Goal: Transaction & Acquisition: Purchase product/service

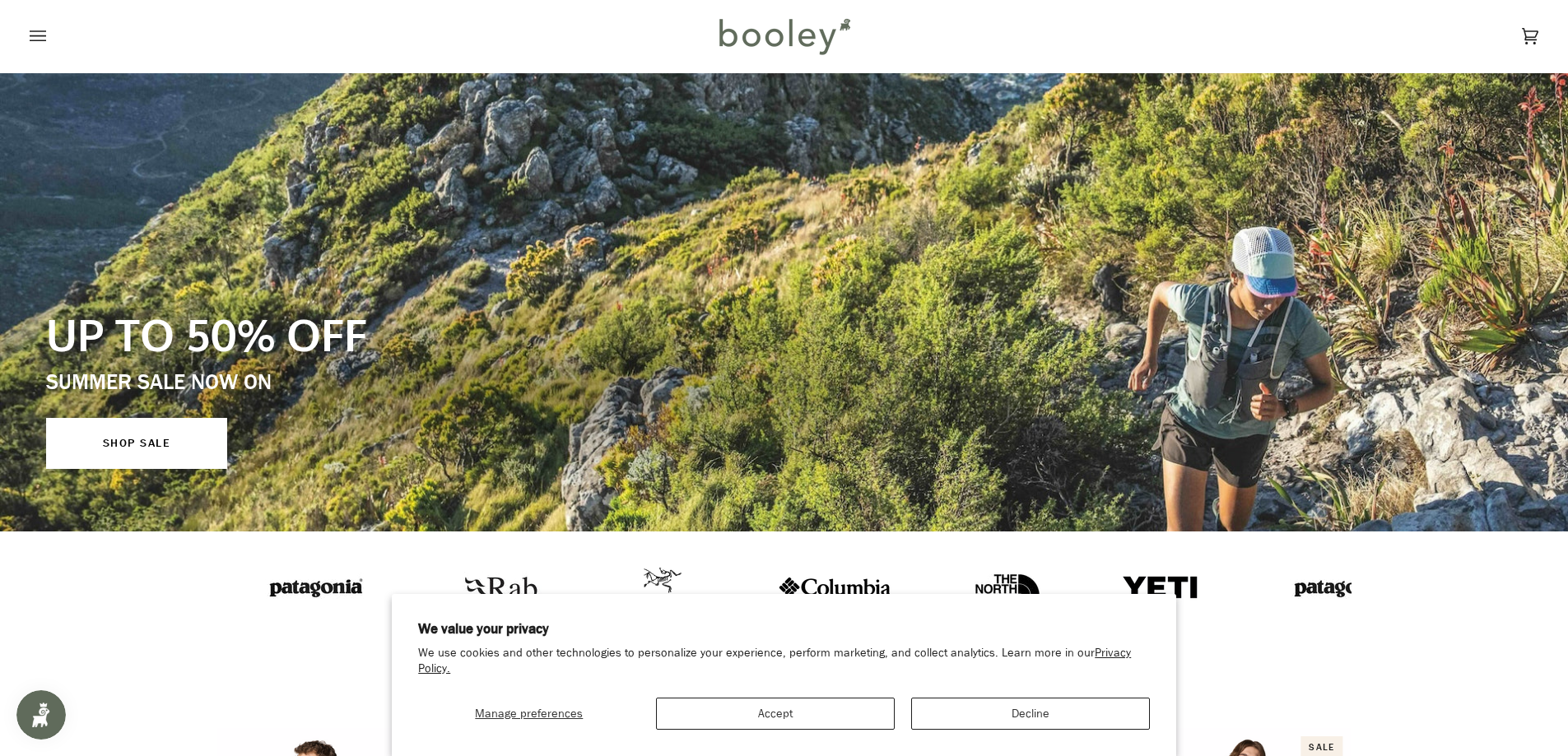
scroll to position [83, 0]
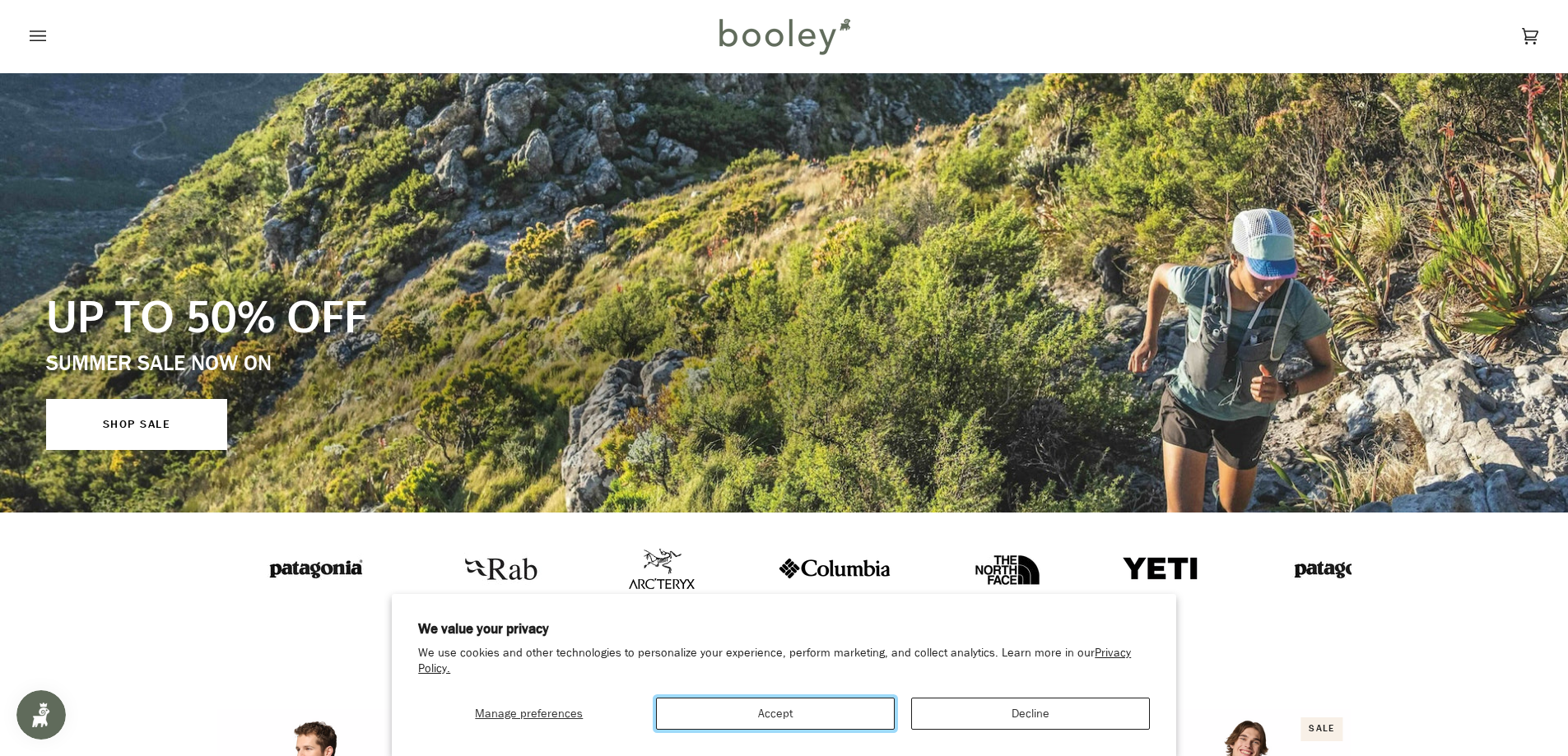
click at [821, 714] on button "Accept" at bounding box center [775, 713] width 238 height 32
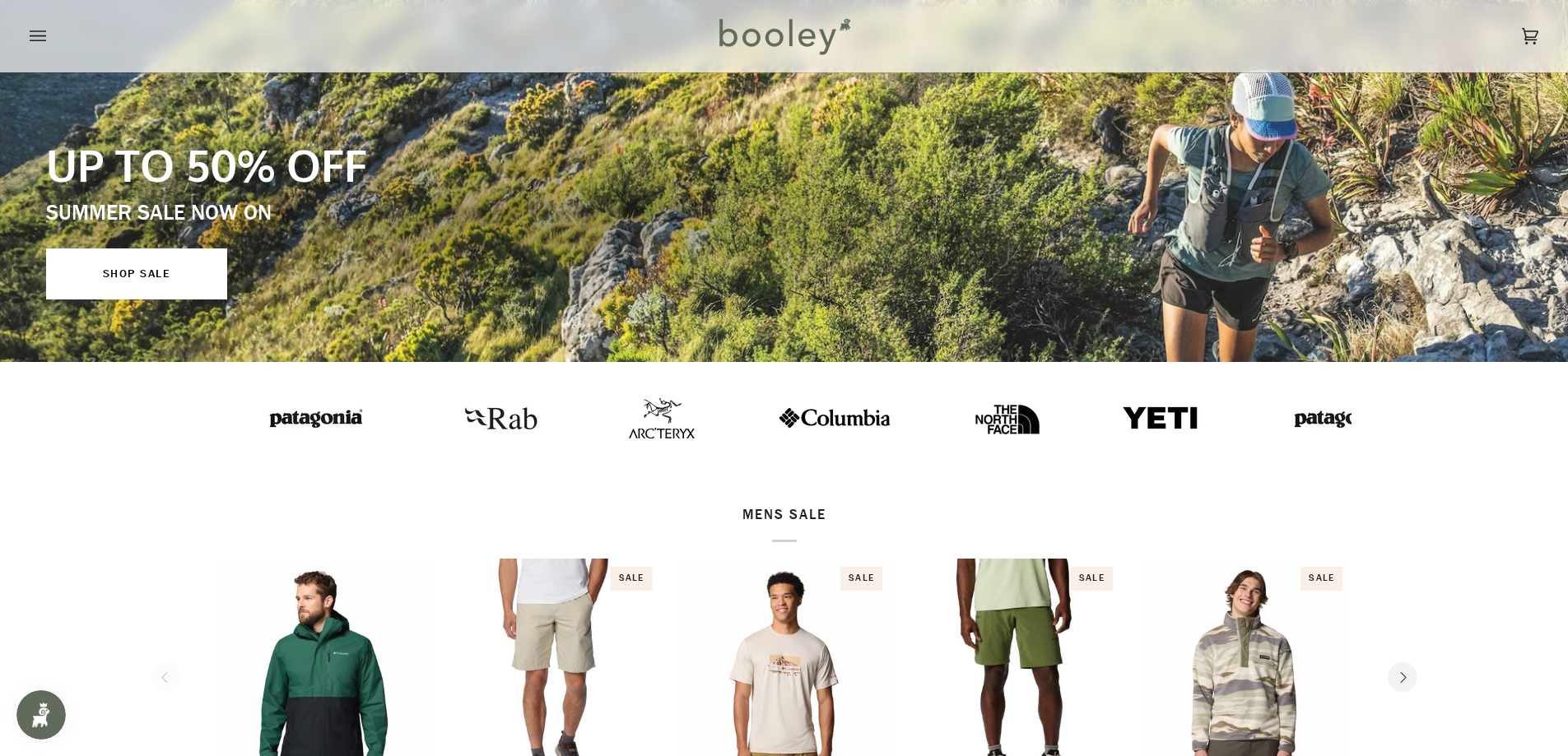
scroll to position [247, 0]
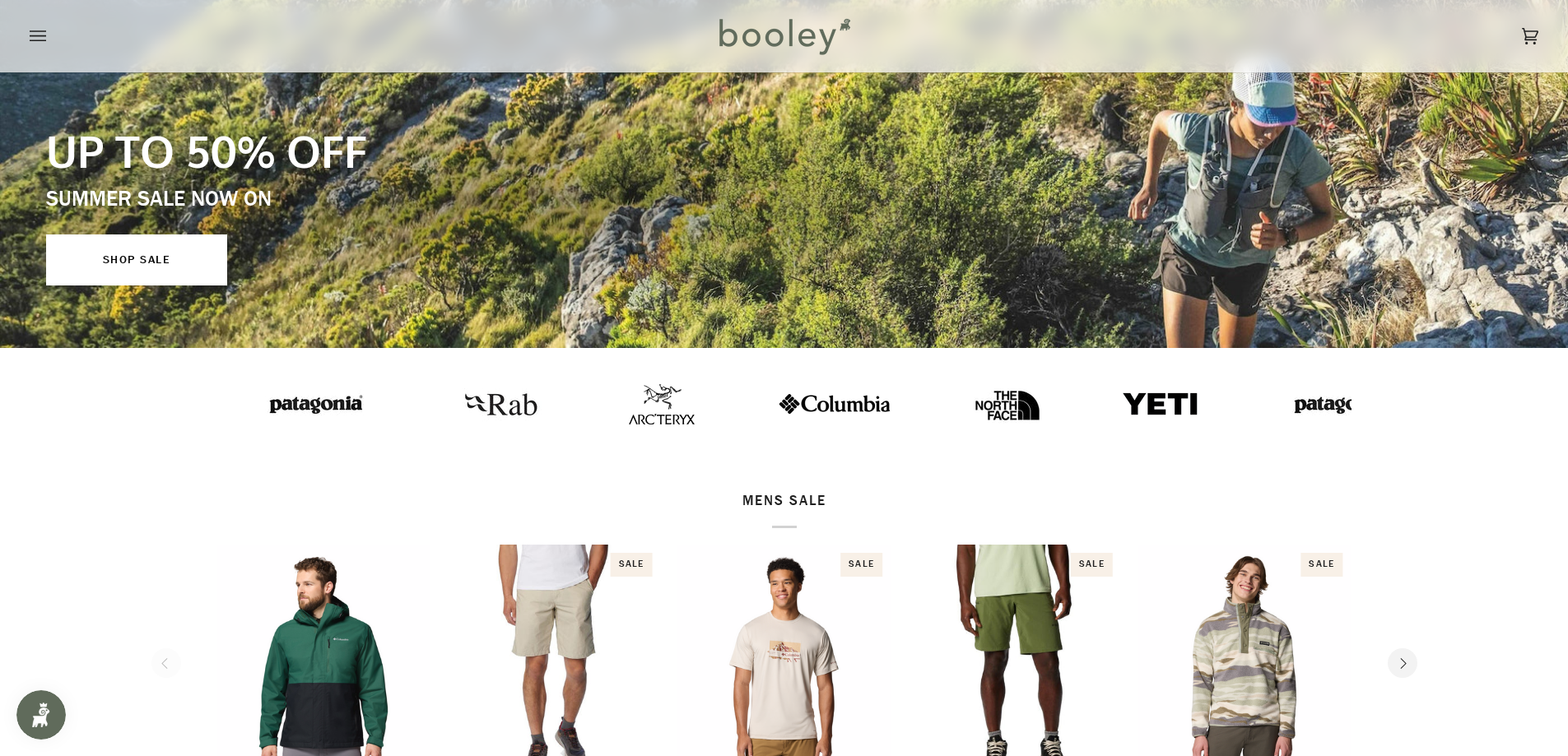
click at [1121, 399] on img at bounding box center [1160, 404] width 78 height 26
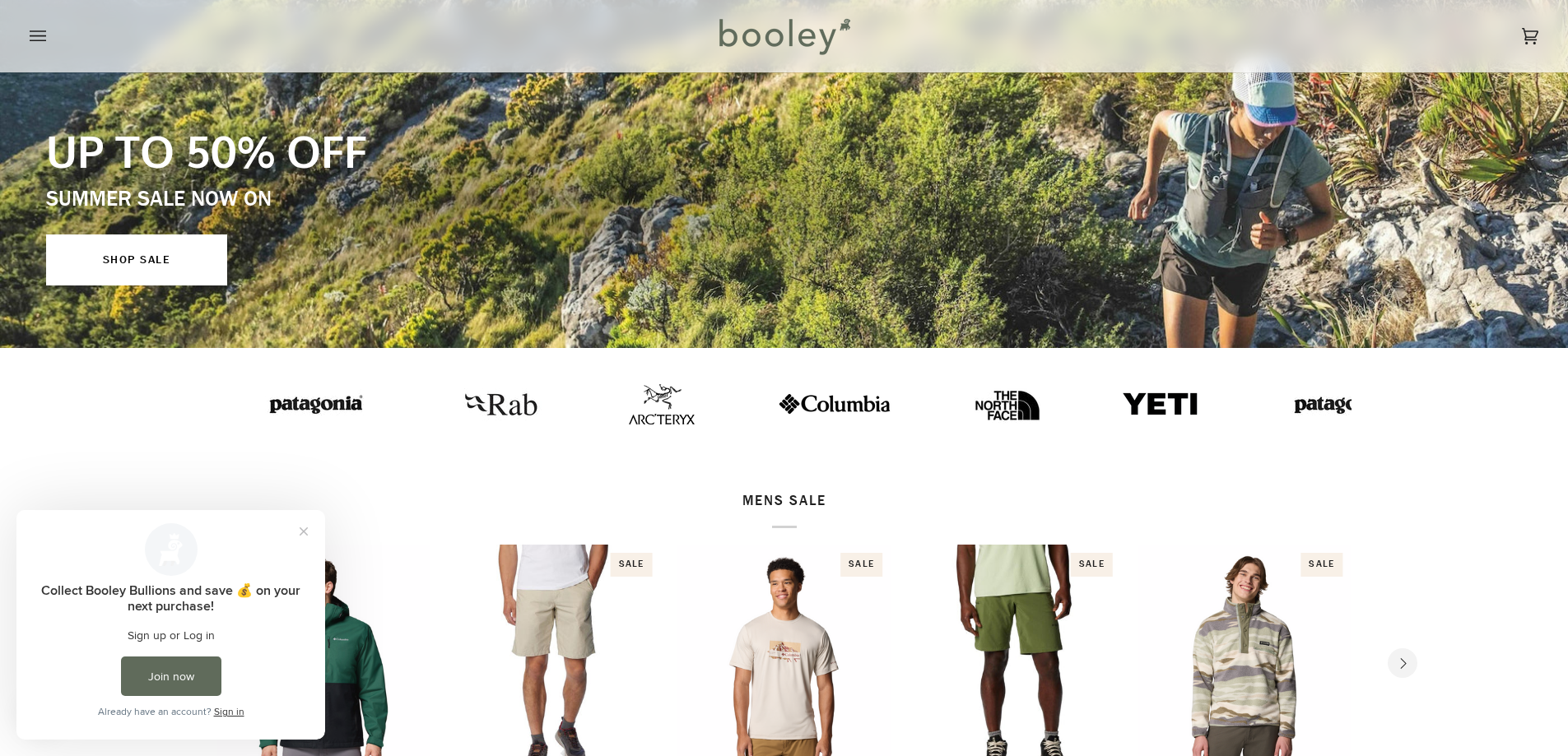
scroll to position [0, 0]
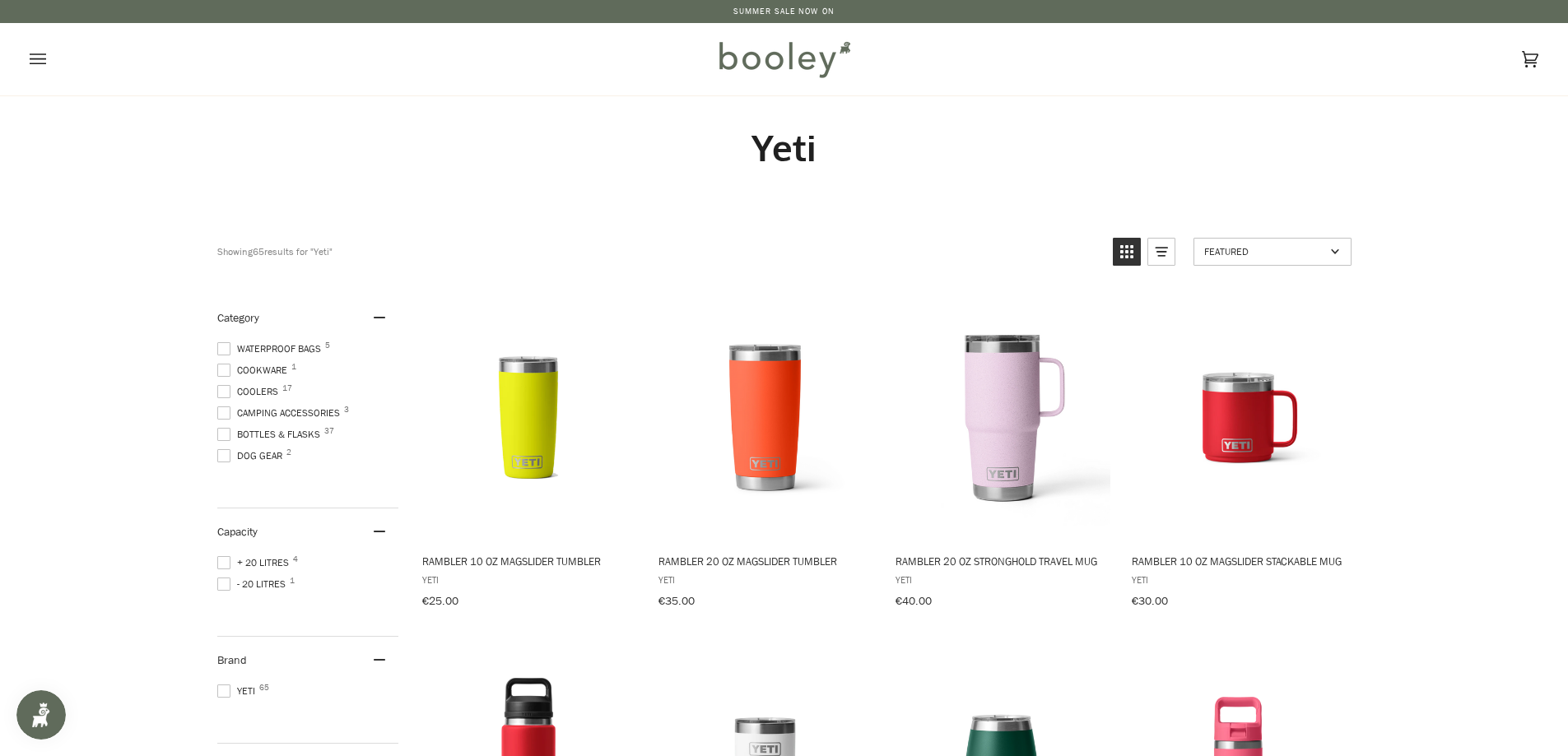
click at [38, 61] on icon "Open menu" at bounding box center [37, 58] width 17 height 24
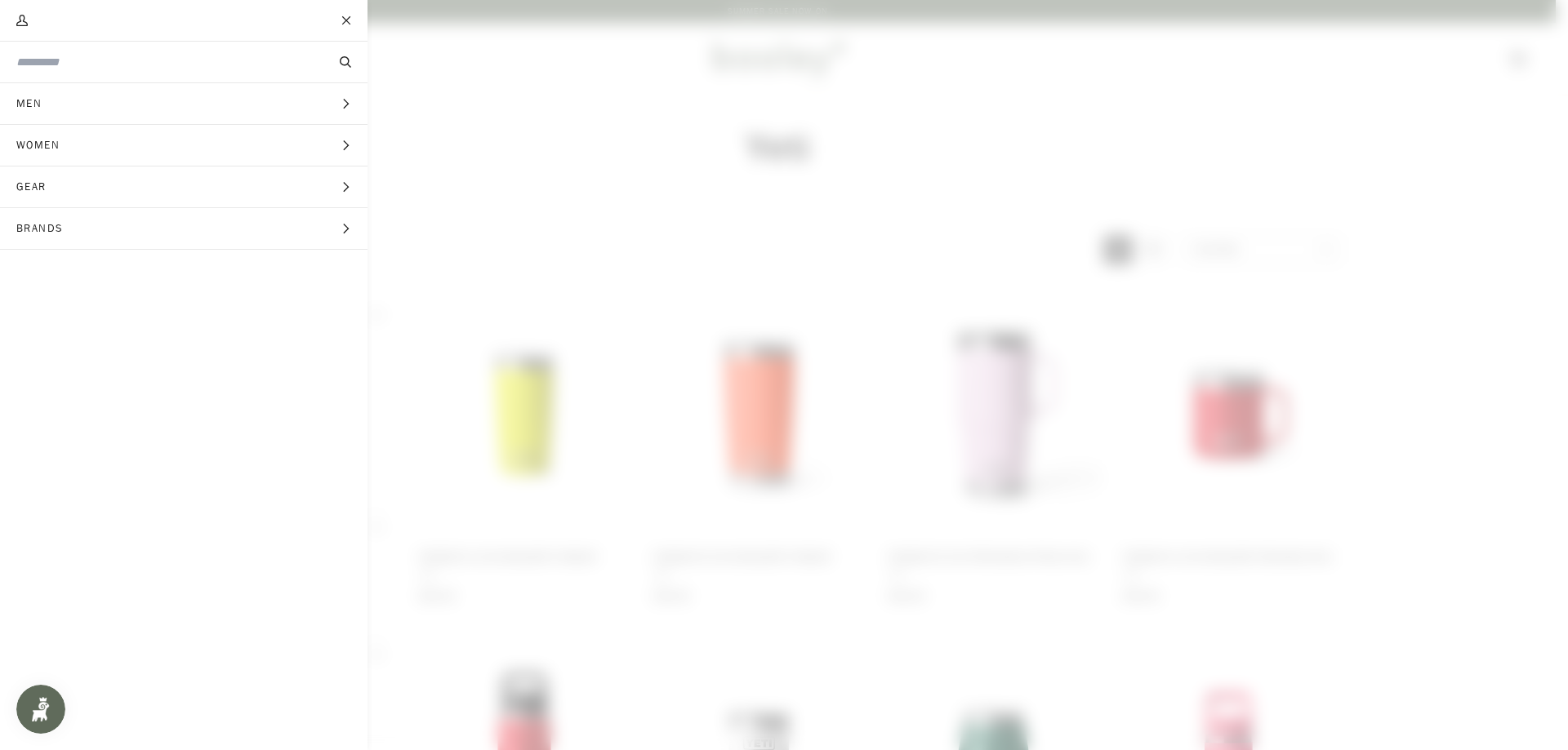
click at [36, 98] on span "Men" at bounding box center [35, 103] width 70 height 41
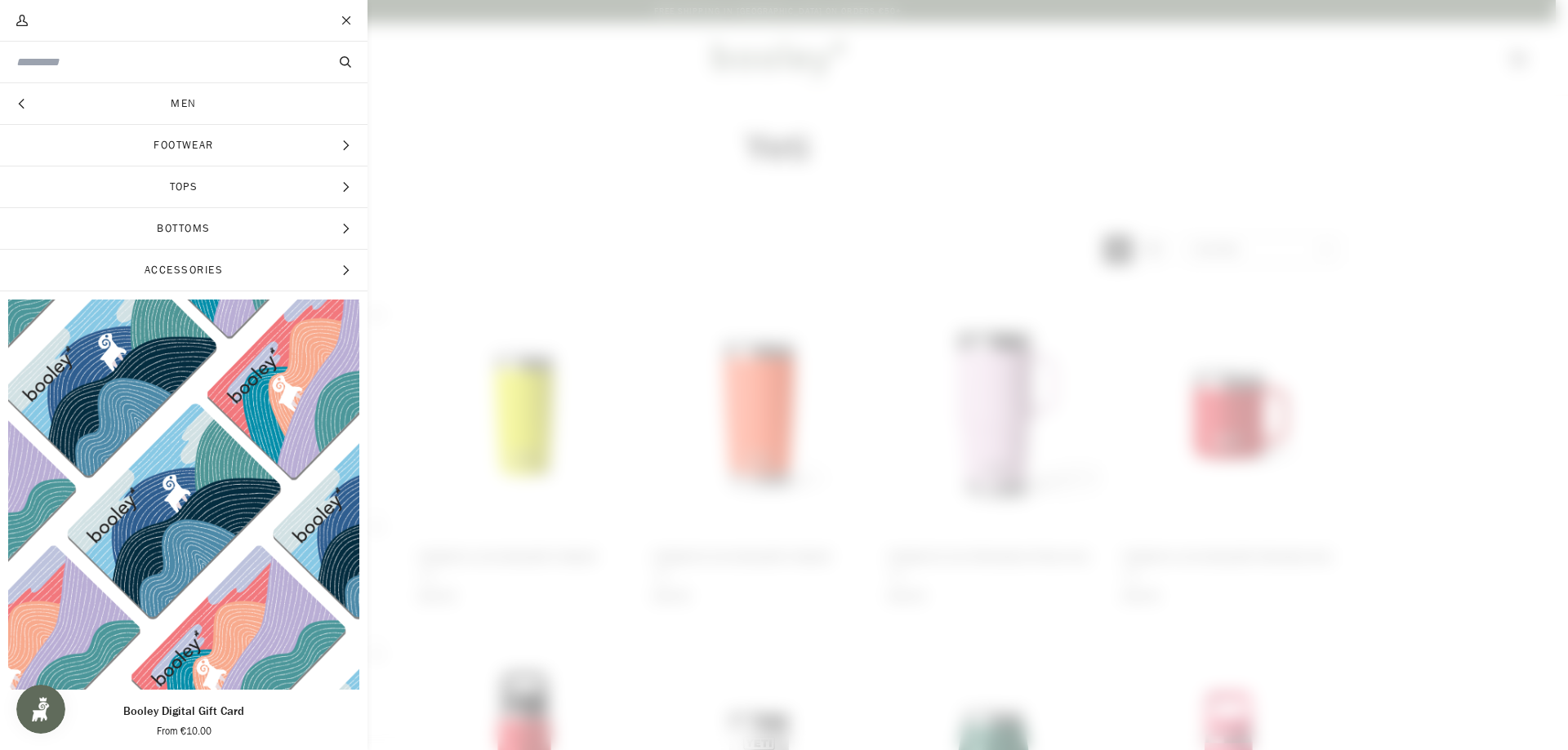
click at [178, 146] on span "Footwear" at bounding box center [183, 145] width 368 height 41
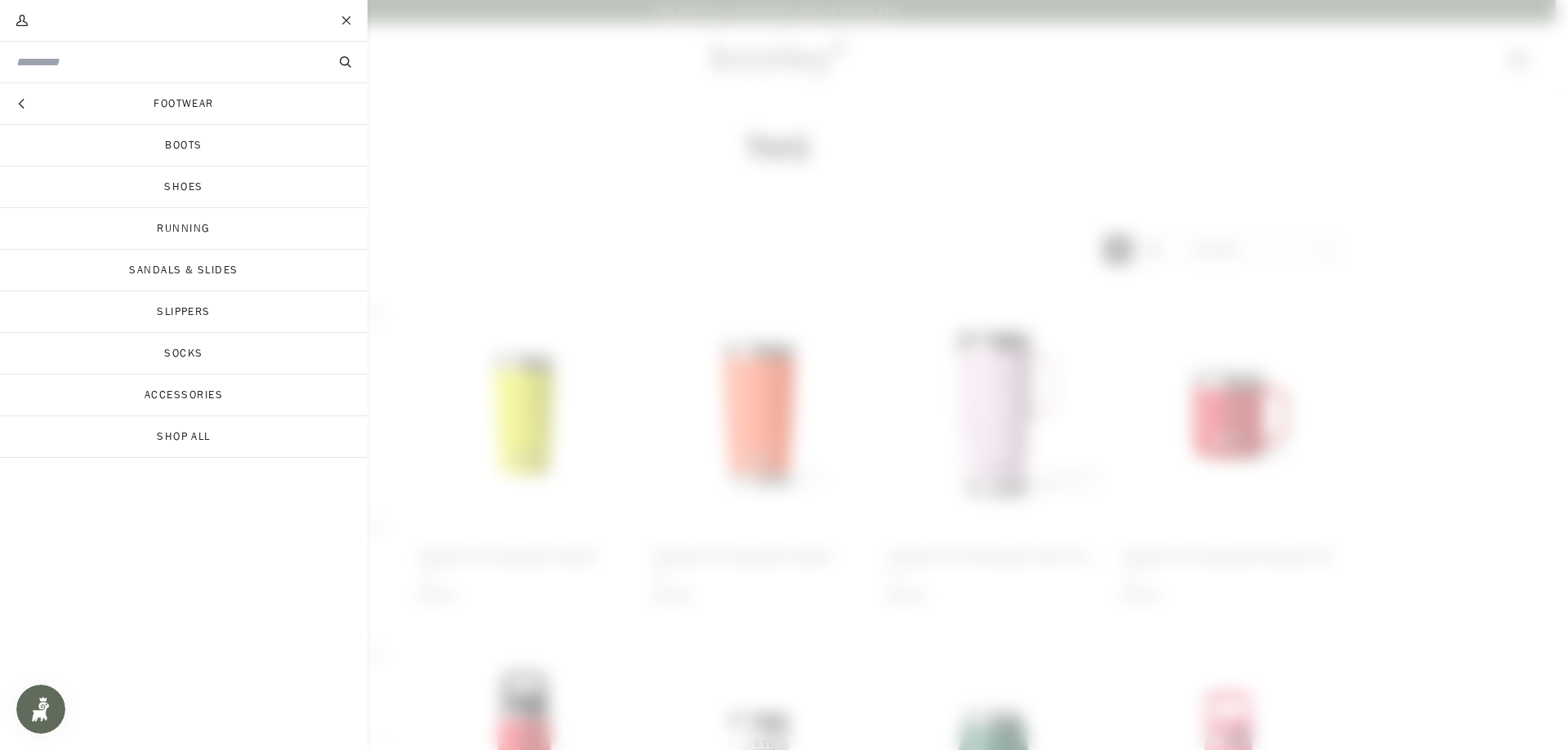
click at [203, 269] on link "Sandals & Slides" at bounding box center [183, 270] width 368 height 41
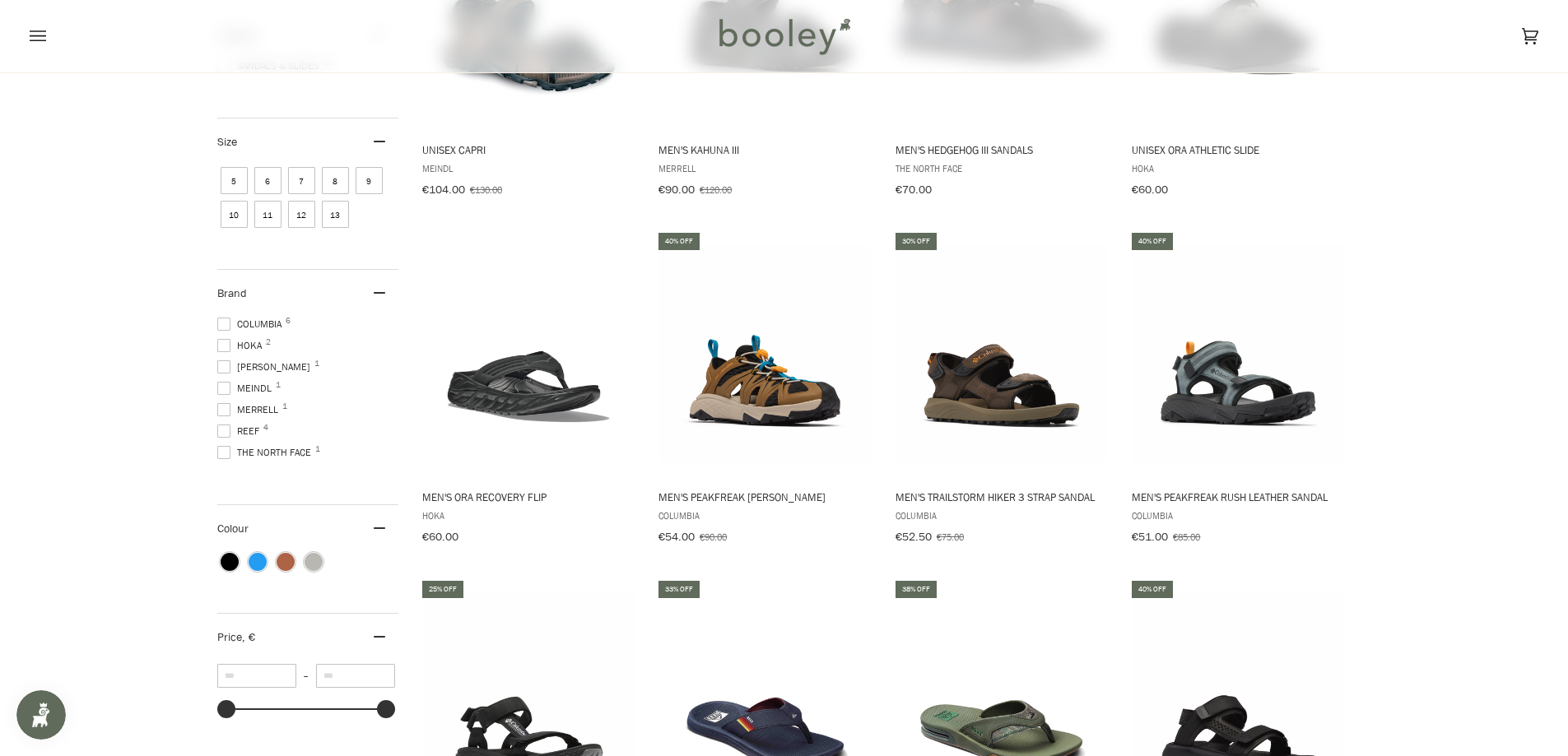
scroll to position [164, 0]
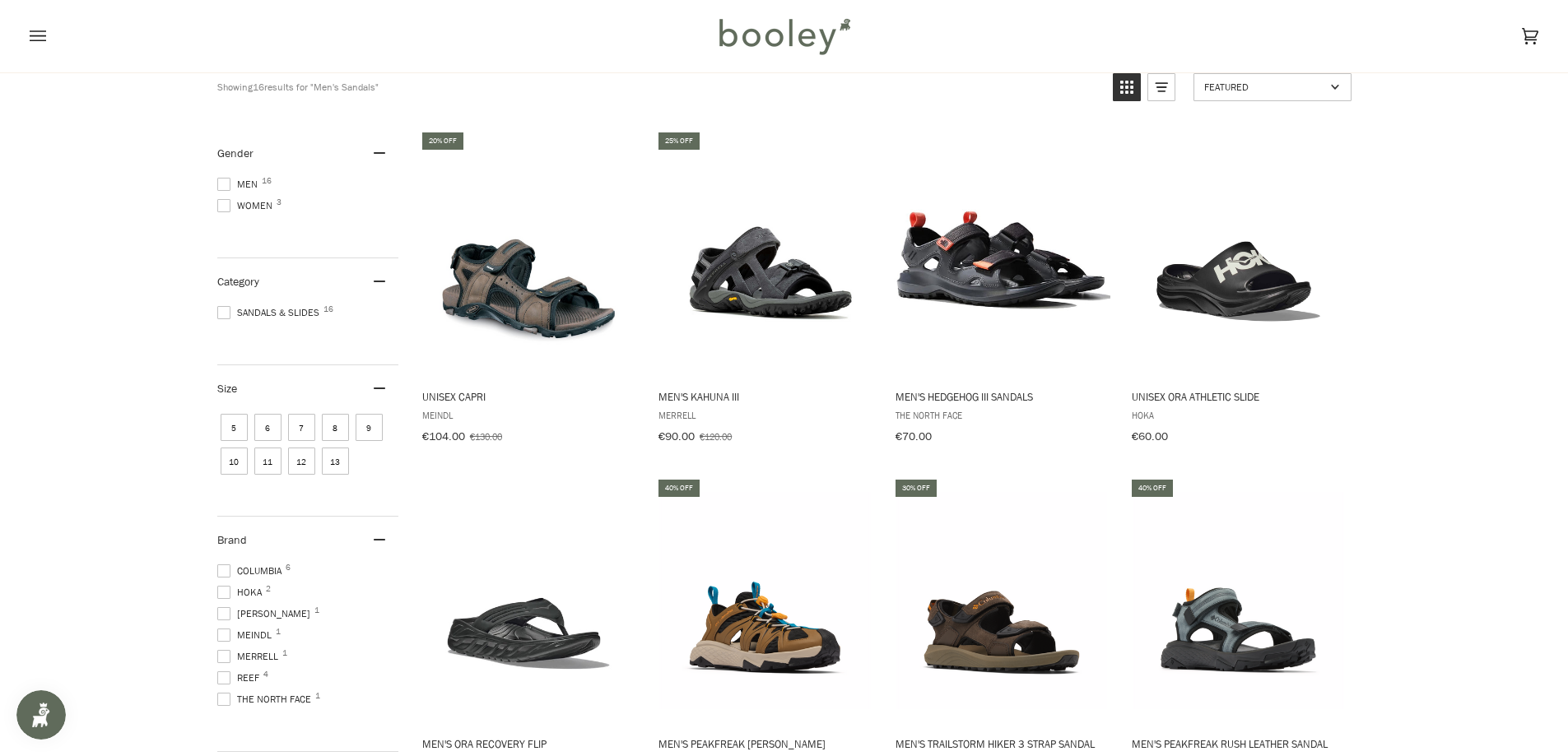
click at [712, 381] on span "Men's Kahuna III Merrell €90.00 €120.00 View product" at bounding box center [765, 413] width 218 height 72
click at [511, 283] on img "Unisex Capri" at bounding box center [529, 253] width 218 height 218
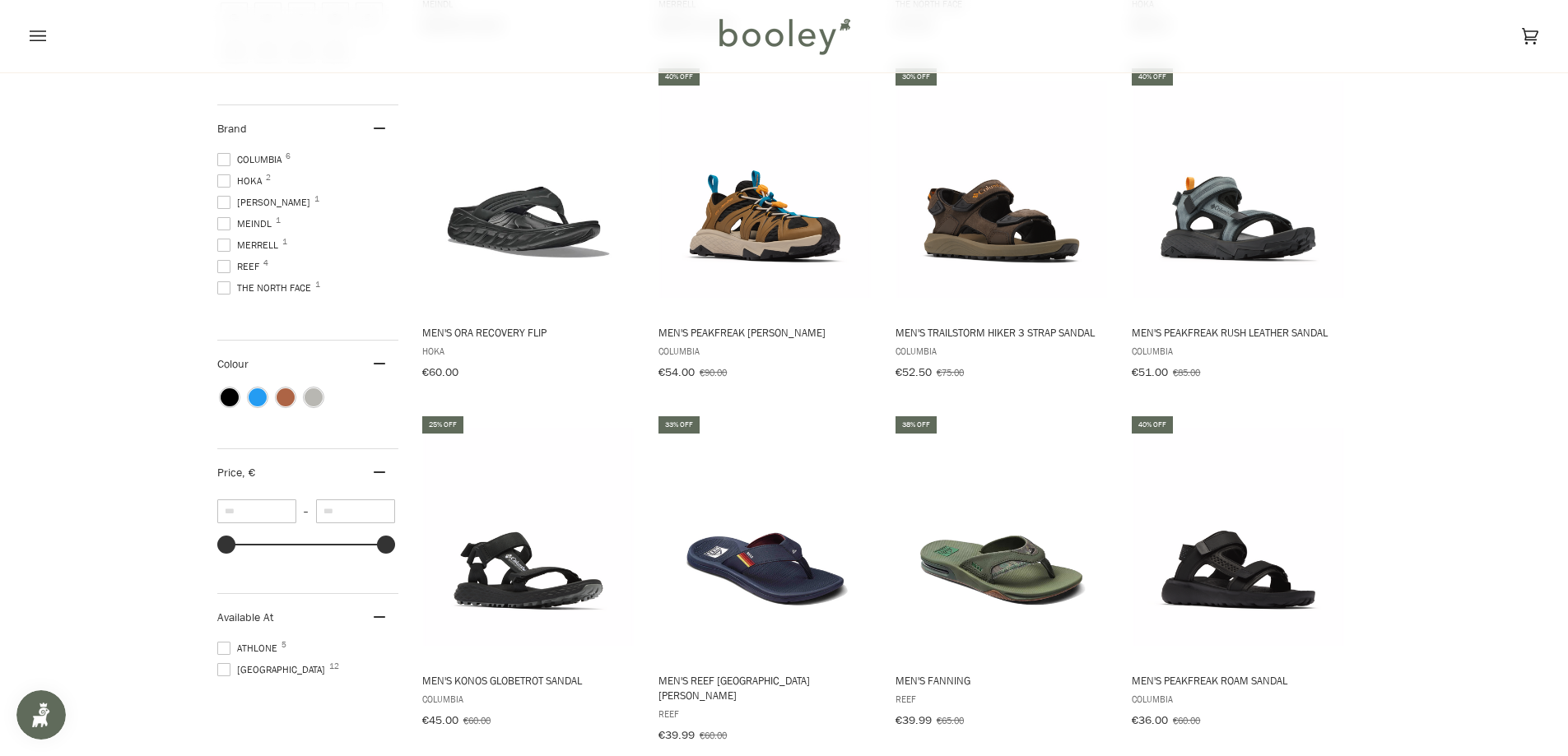
scroll to position [493, 0]
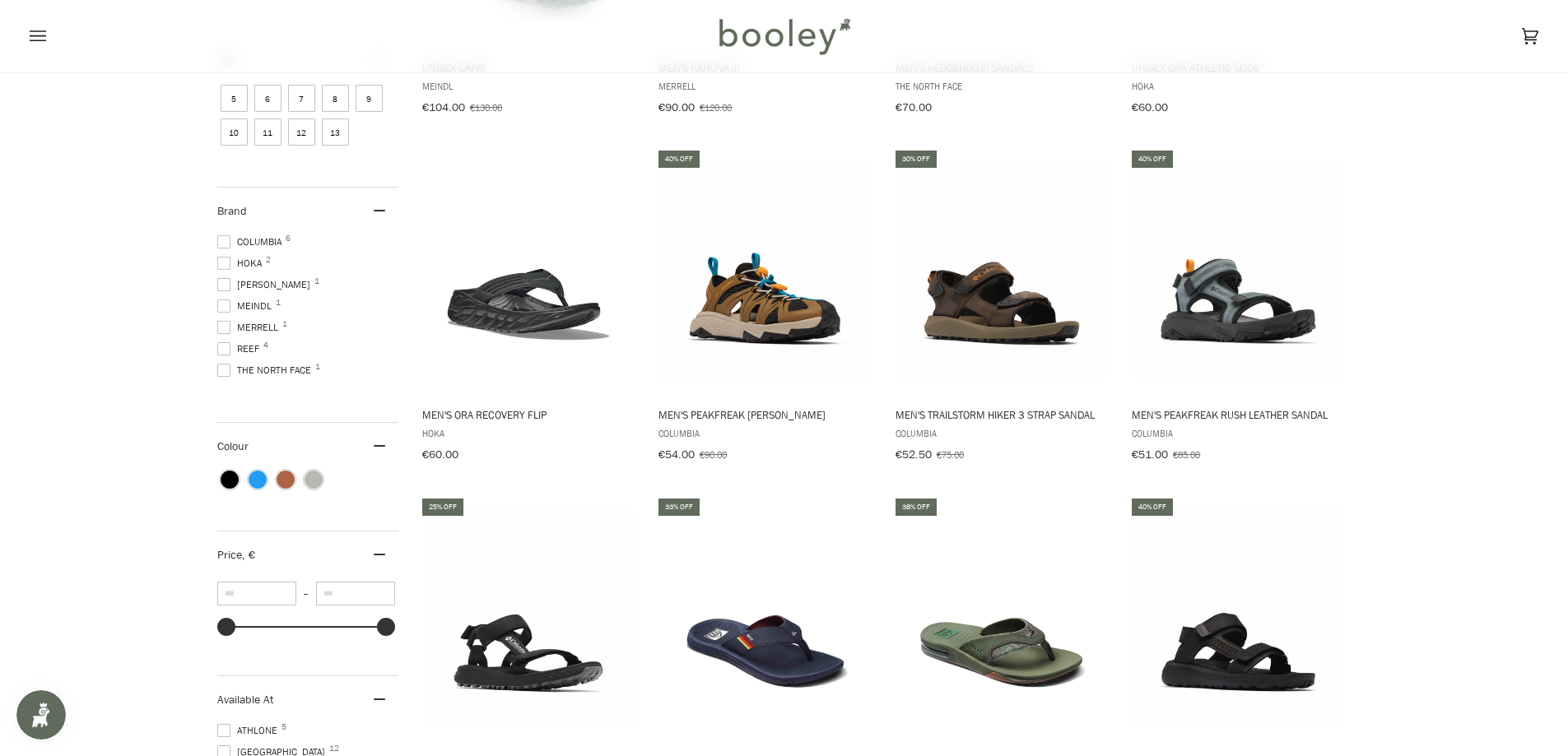
click at [1019, 414] on span "Men's Trailstorm Hiker 3 Strap Sandal" at bounding box center [1002, 414] width 213 height 15
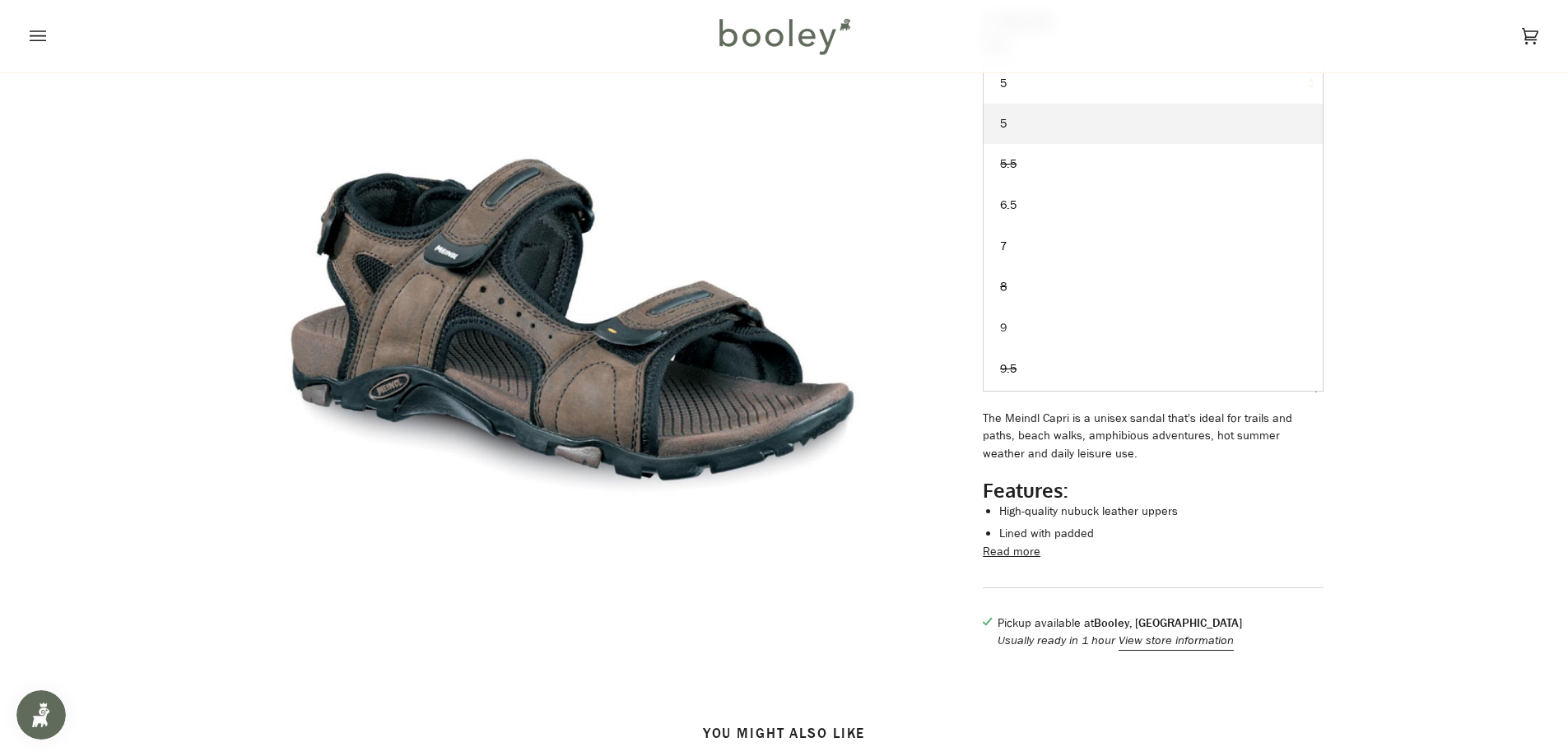
scroll to position [329, 0]
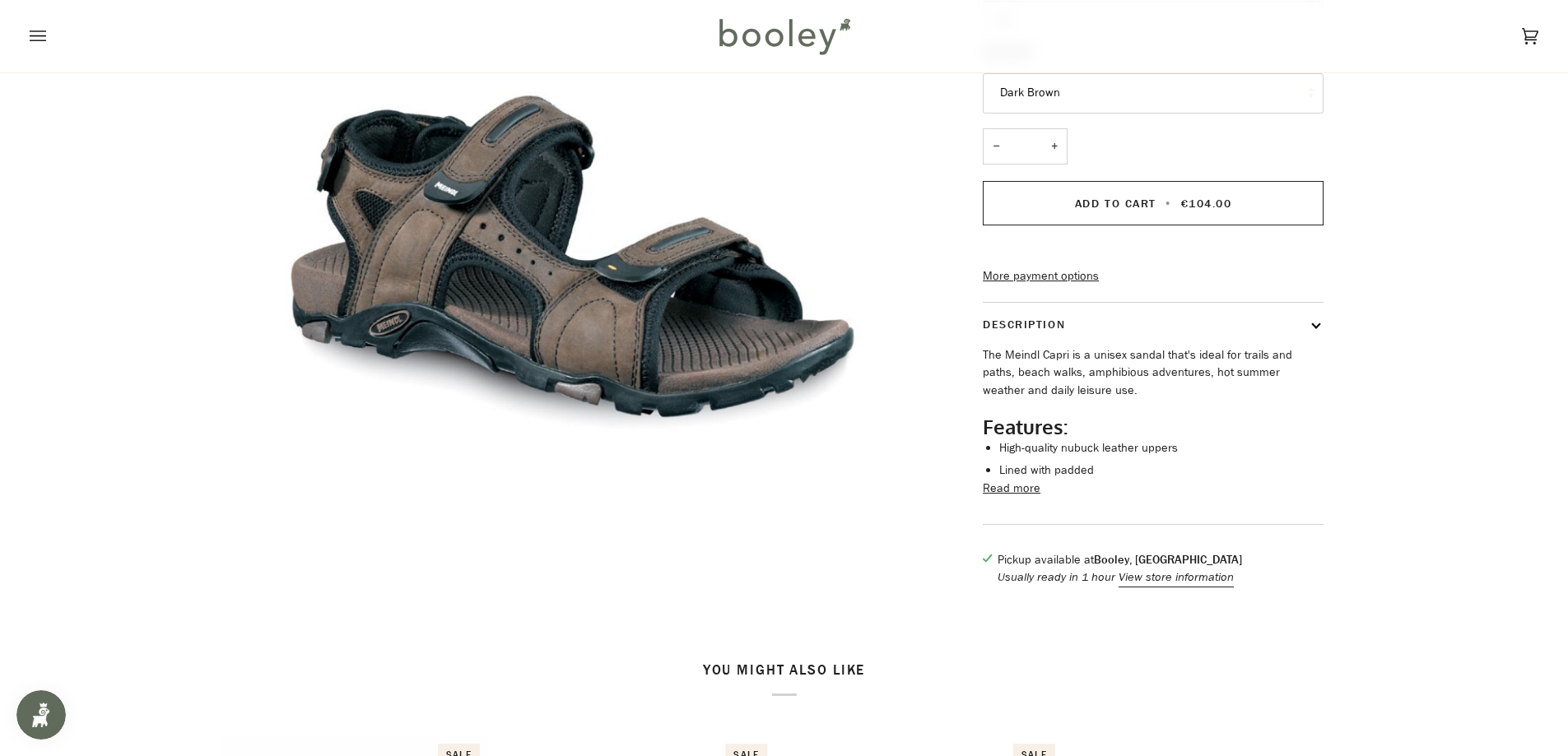
click at [1003, 498] on button "Read more" at bounding box center [1011, 488] width 57 height 18
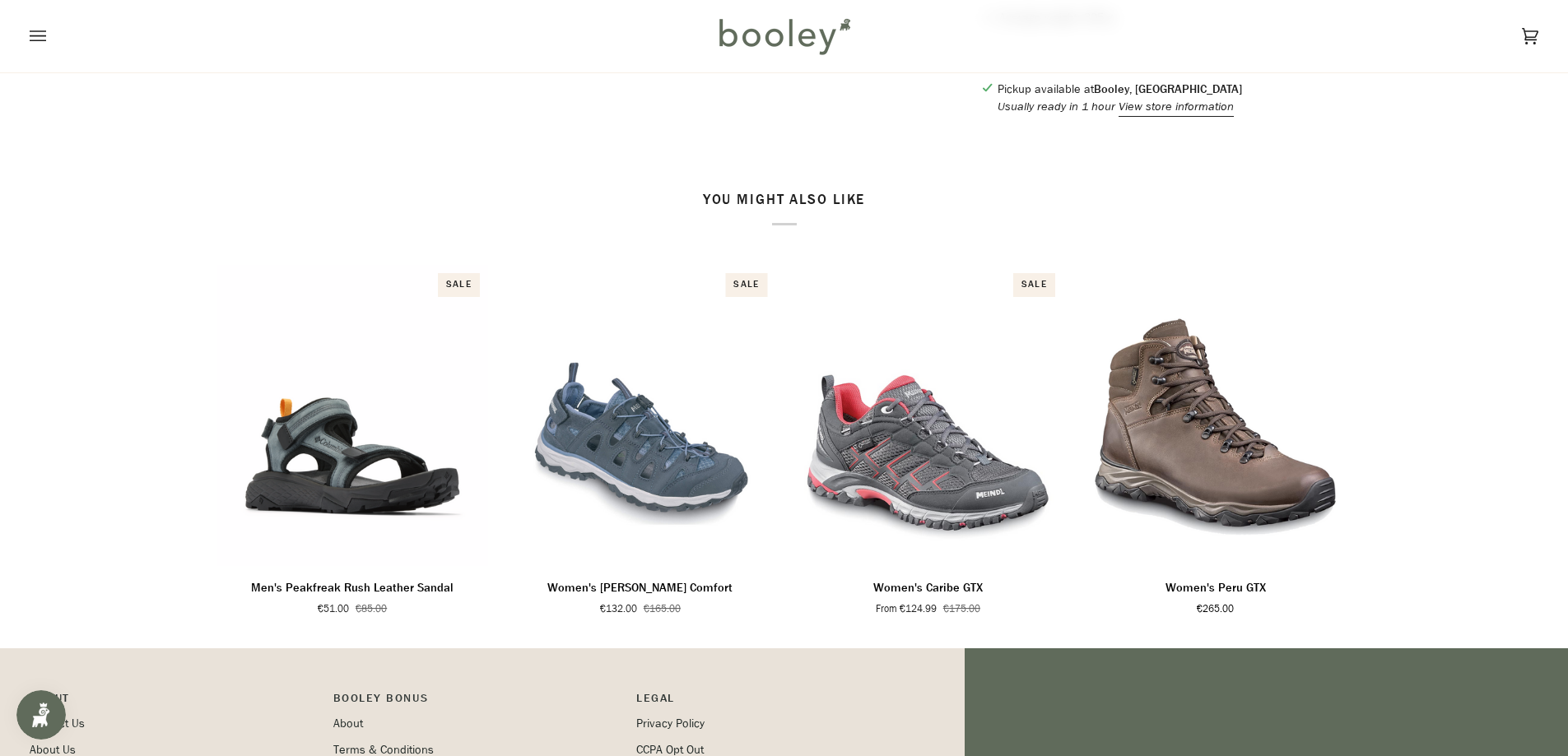
scroll to position [1069, 0]
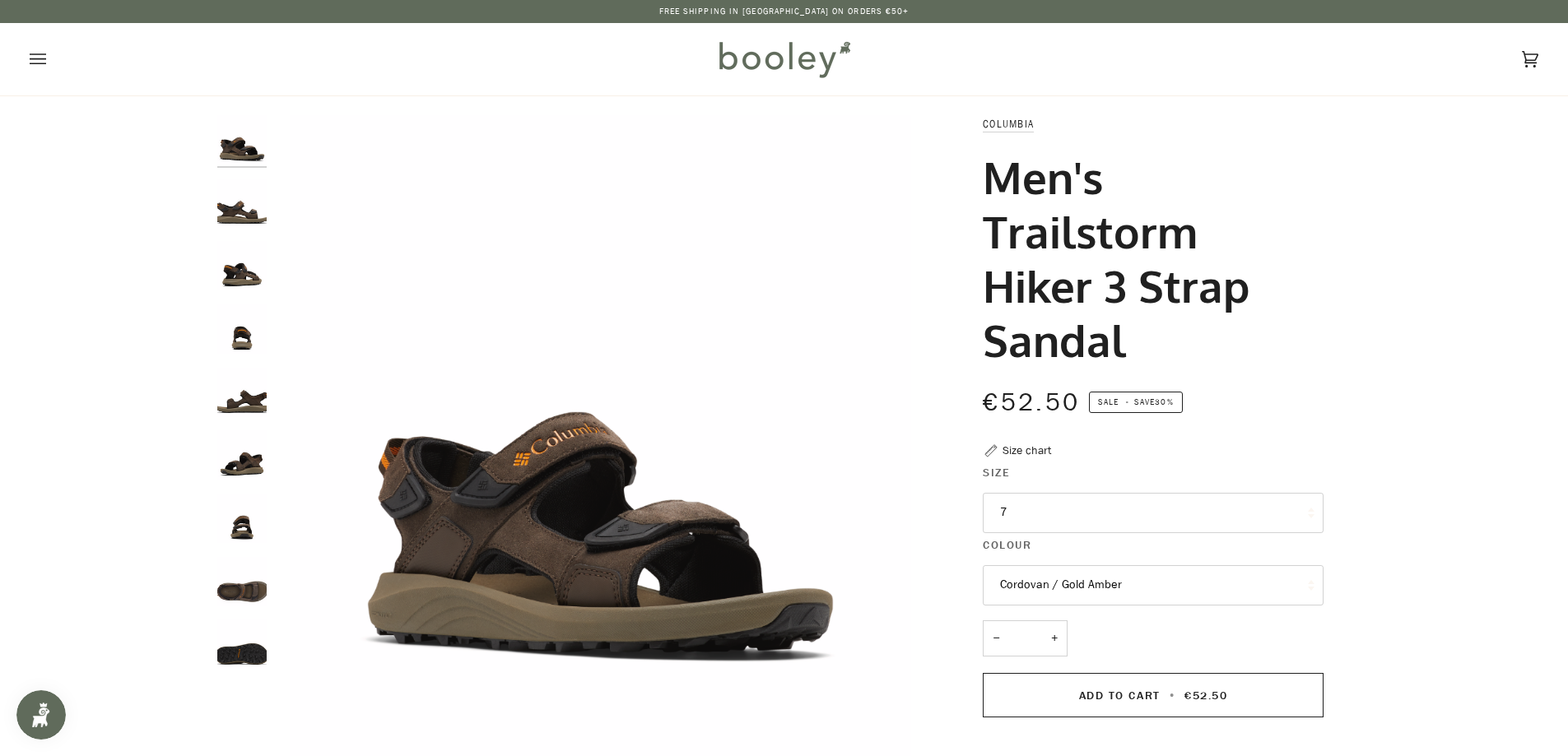
click at [1096, 519] on button "7" at bounding box center [1153, 513] width 341 height 40
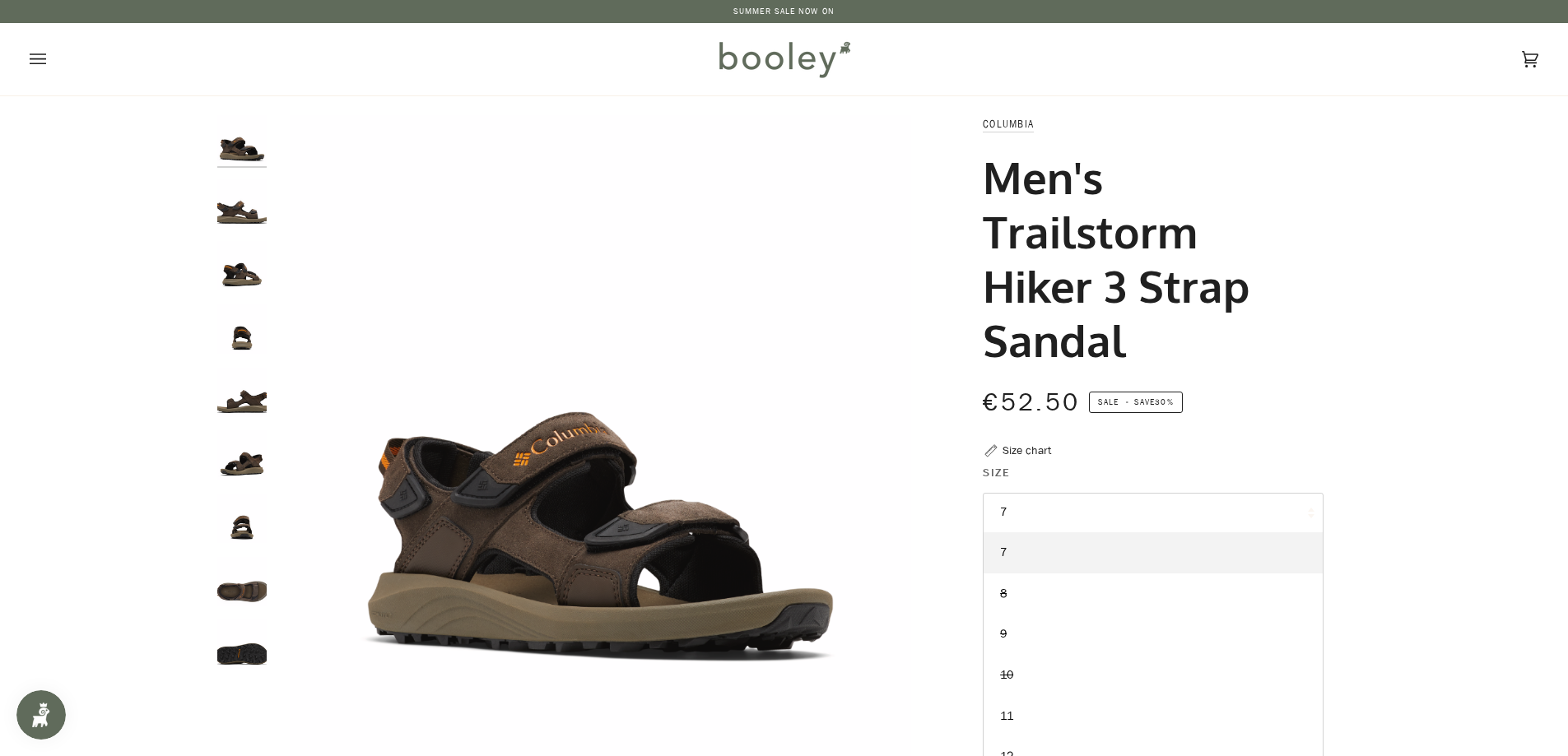
click at [1387, 386] on div "Zoom" at bounding box center [784, 616] width 1568 height 1003
click at [1085, 594] on button "Cordovan / Gold Amber" at bounding box center [1153, 585] width 341 height 40
click at [1500, 354] on div "Zoom" at bounding box center [784, 616] width 1568 height 1003
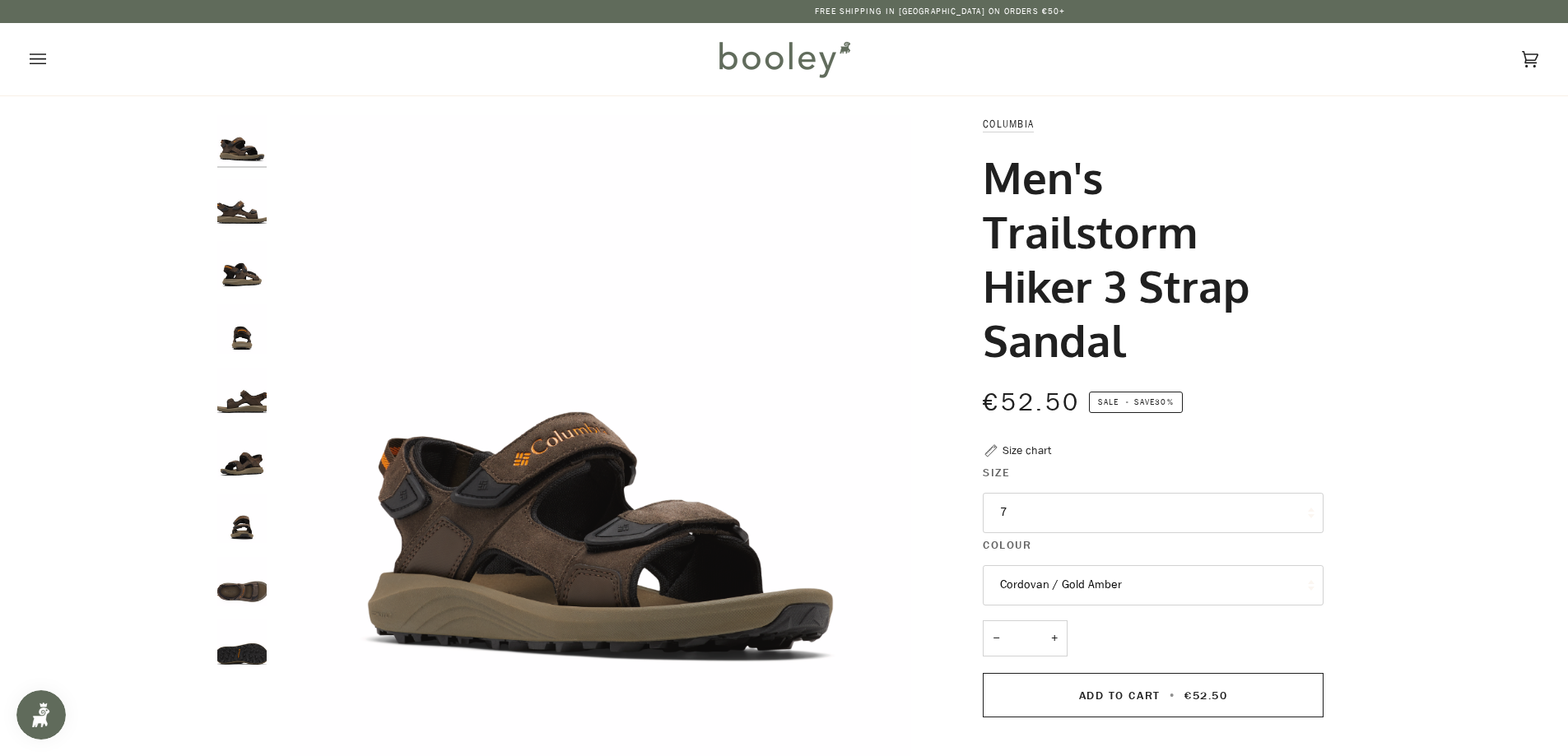
click at [251, 273] on img "Columbia Men's Trailstorm Hiker 3 Strap Sandal Cordovan / Gold Amber - Booley G…" at bounding box center [241, 266] width 50 height 50
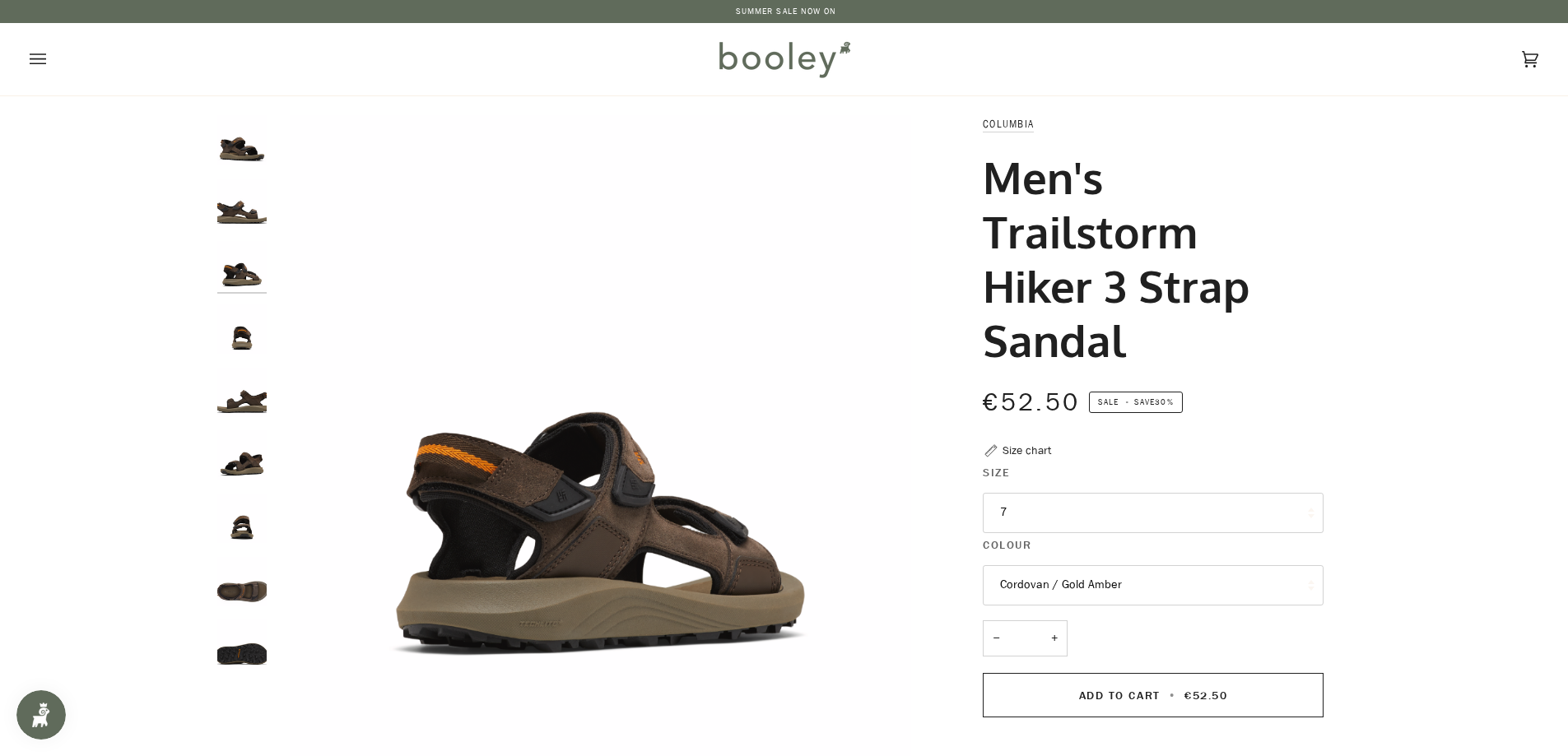
click at [250, 594] on img "Columbia Men's Trailstorm Hiker 3 Strap Sandal Cordovan / Gold Amber - Booley G…" at bounding box center [241, 581] width 50 height 50
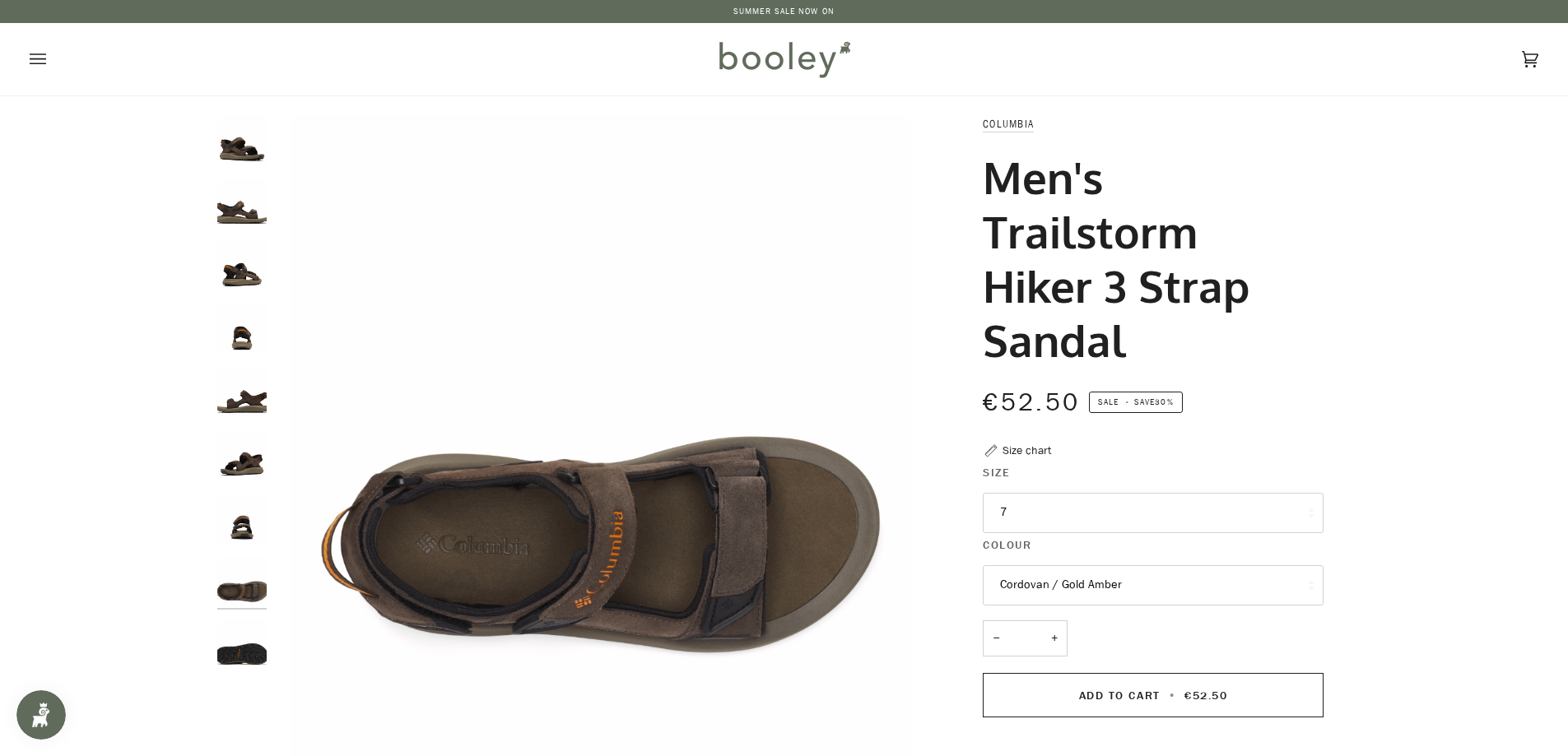
click at [31, 62] on icon "Open menu" at bounding box center [37, 58] width 17 height 24
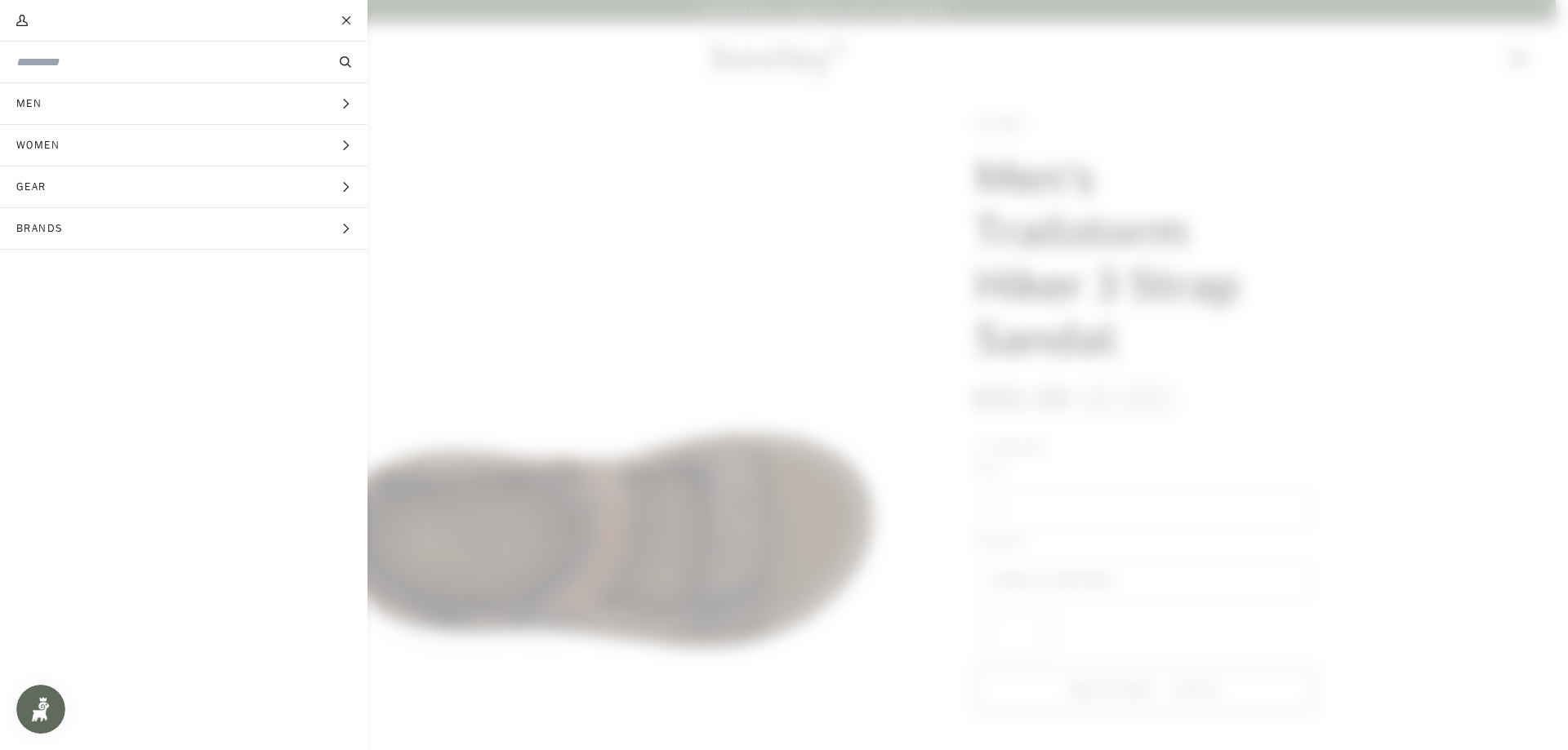
click at [39, 220] on span "Brands" at bounding box center [45, 229] width 92 height 41
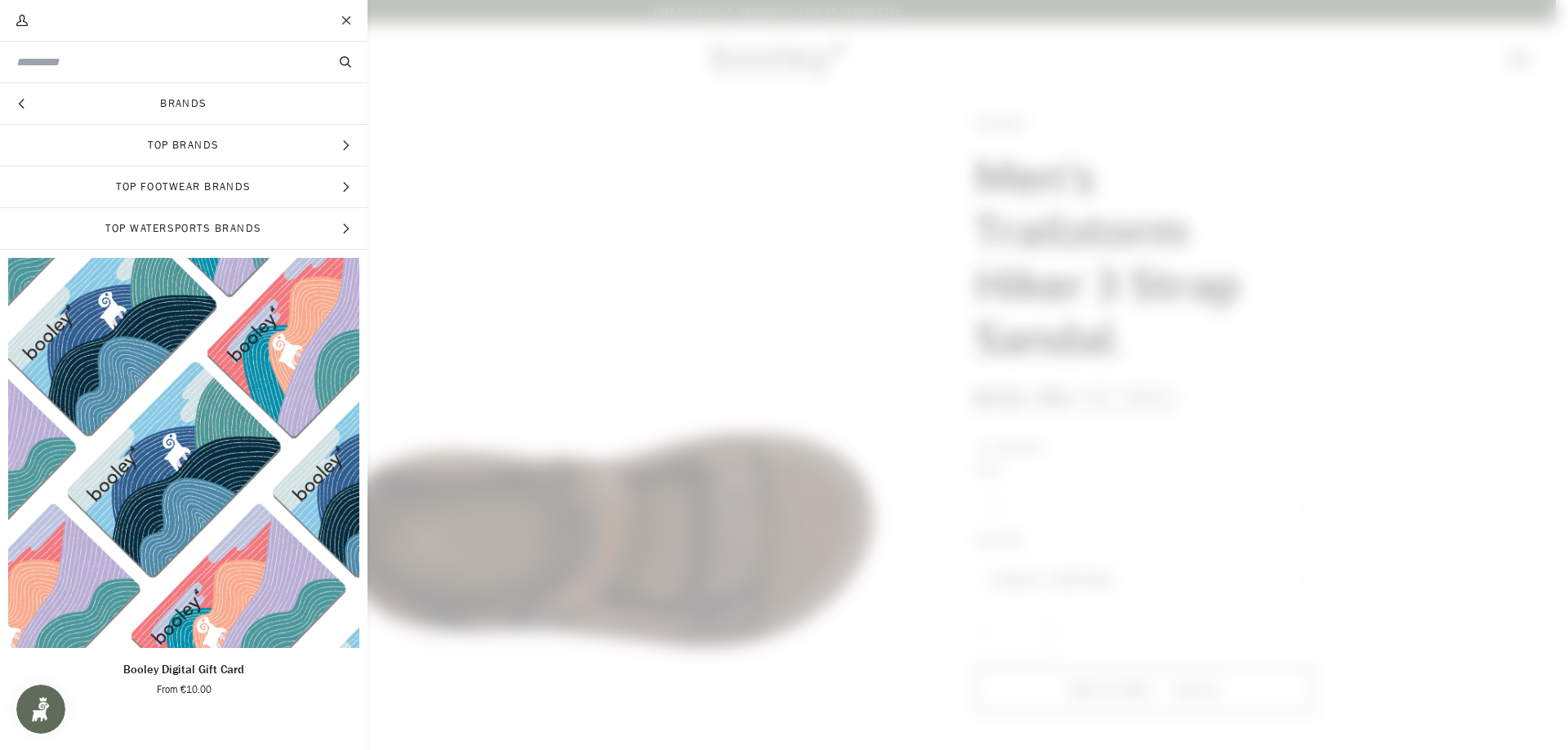
click at [326, 225] on span "Top Watersports Brands" at bounding box center [183, 229] width 368 height 41
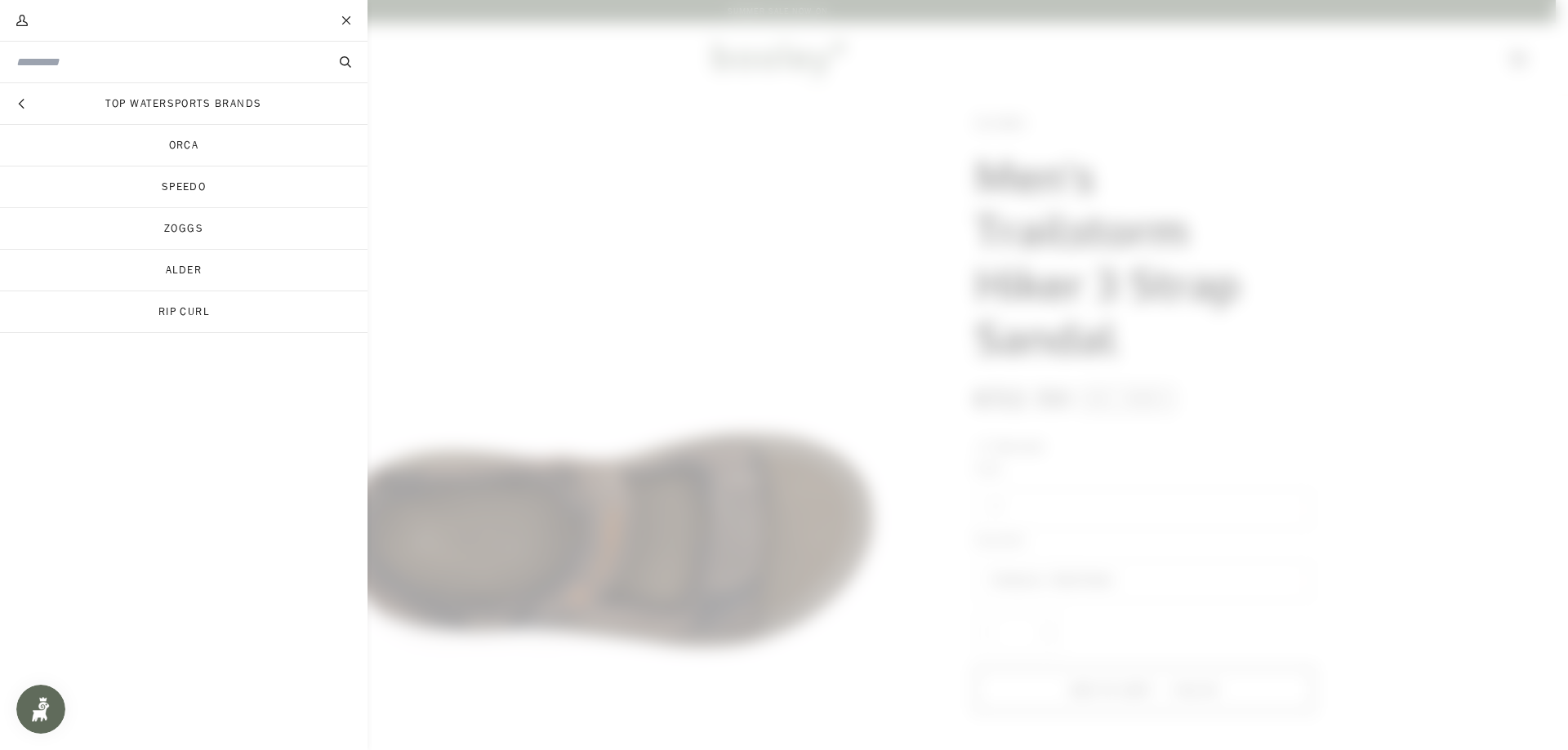
click at [183, 142] on link "Orca" at bounding box center [183, 145] width 368 height 41
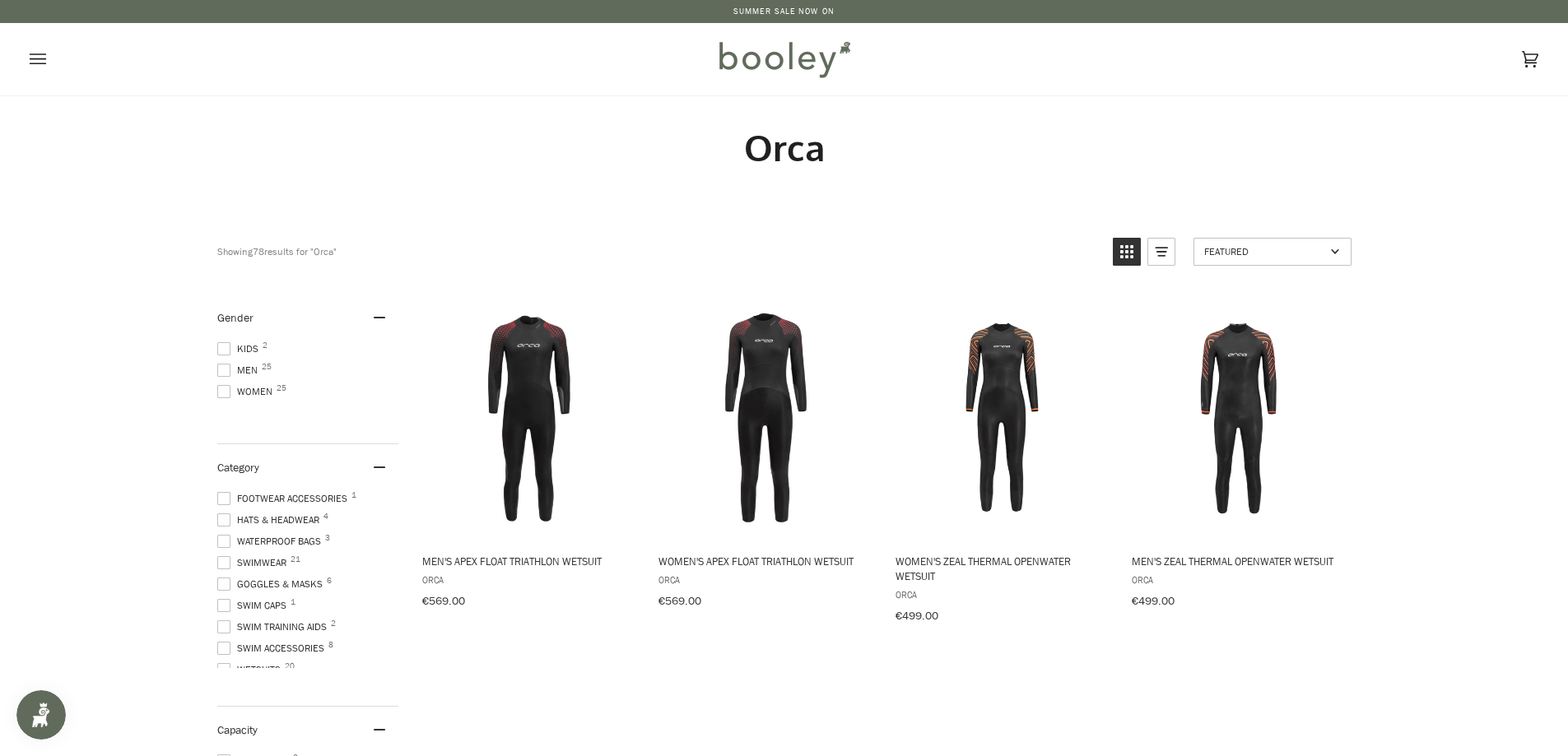
click at [225, 369] on span at bounding box center [224, 371] width 14 height 14
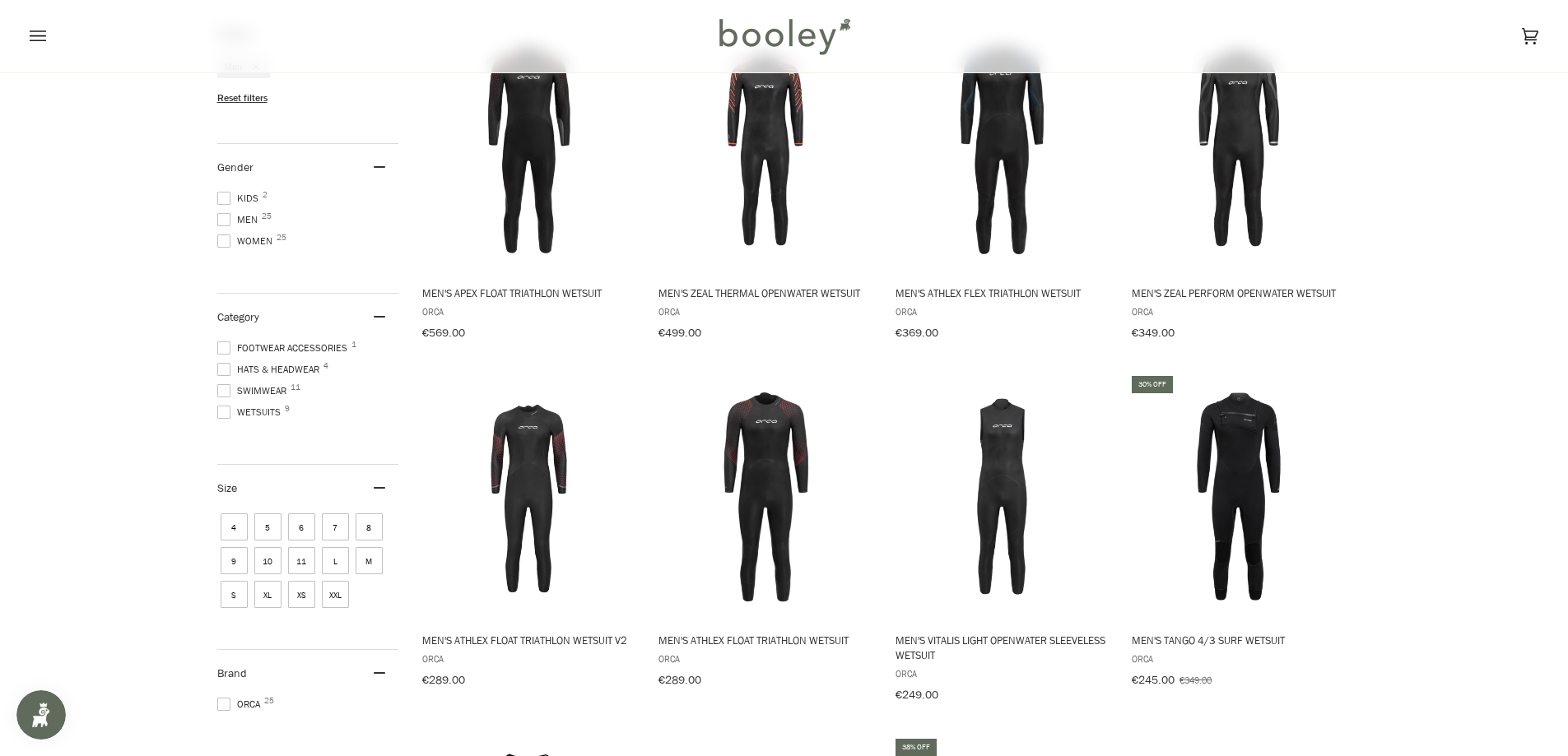
scroll to position [247, 0]
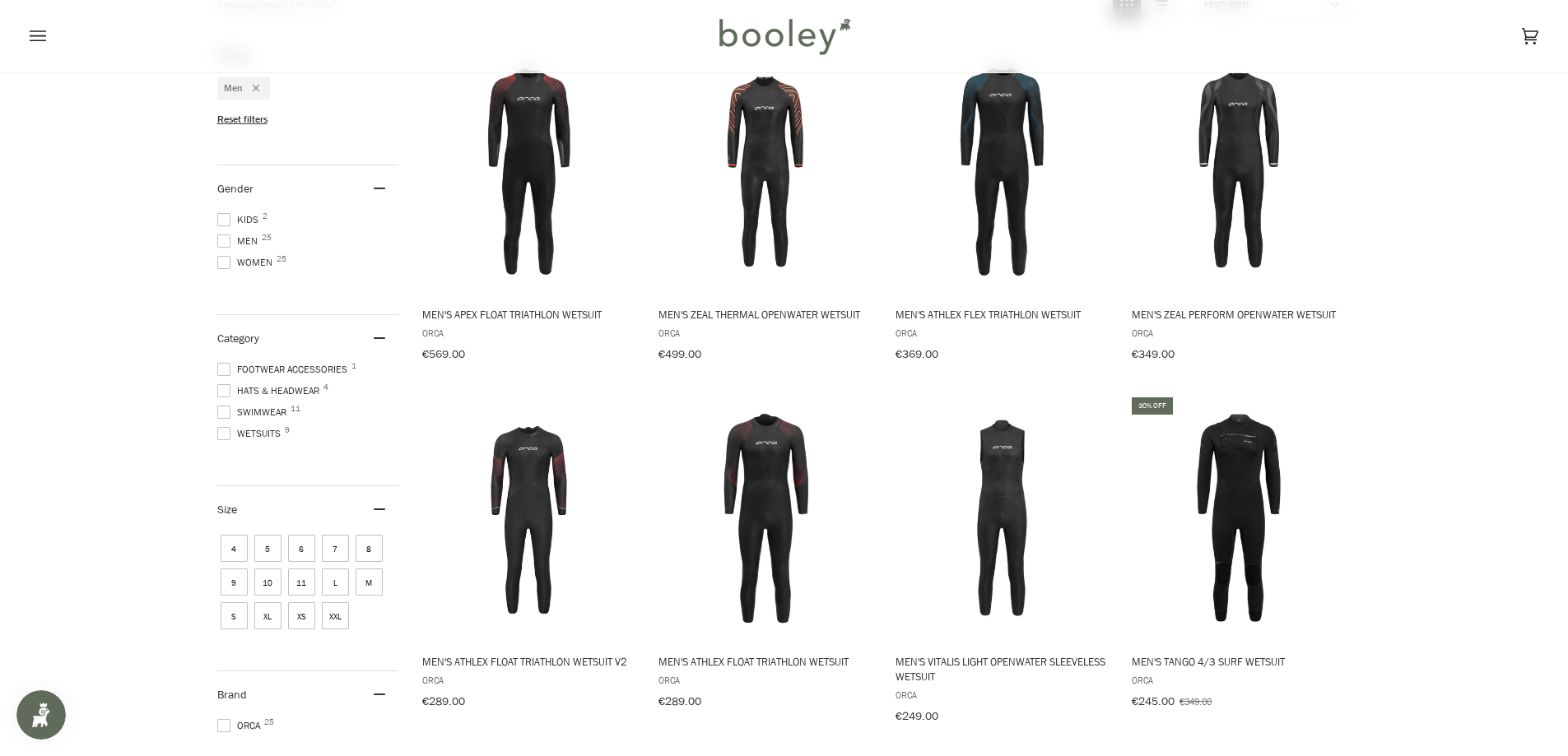
click at [823, 317] on span "Men's Zeal Thermal Openwater Wetsuit" at bounding box center [765, 313] width 213 height 15
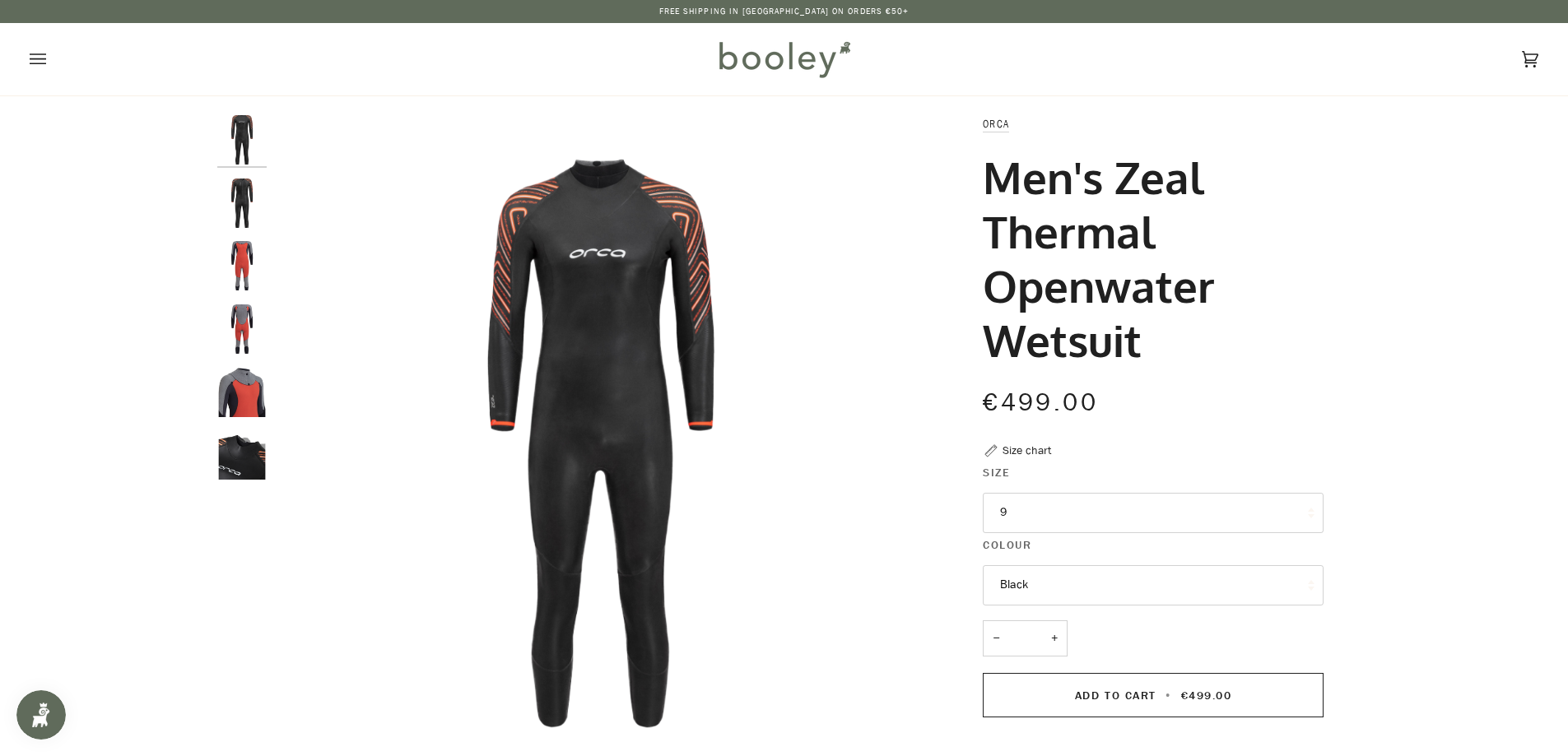
click at [246, 215] on img "Orca Men's Zeal Thermal Openwater Wetsuit Black - Booley Galway" at bounding box center [241, 203] width 50 height 50
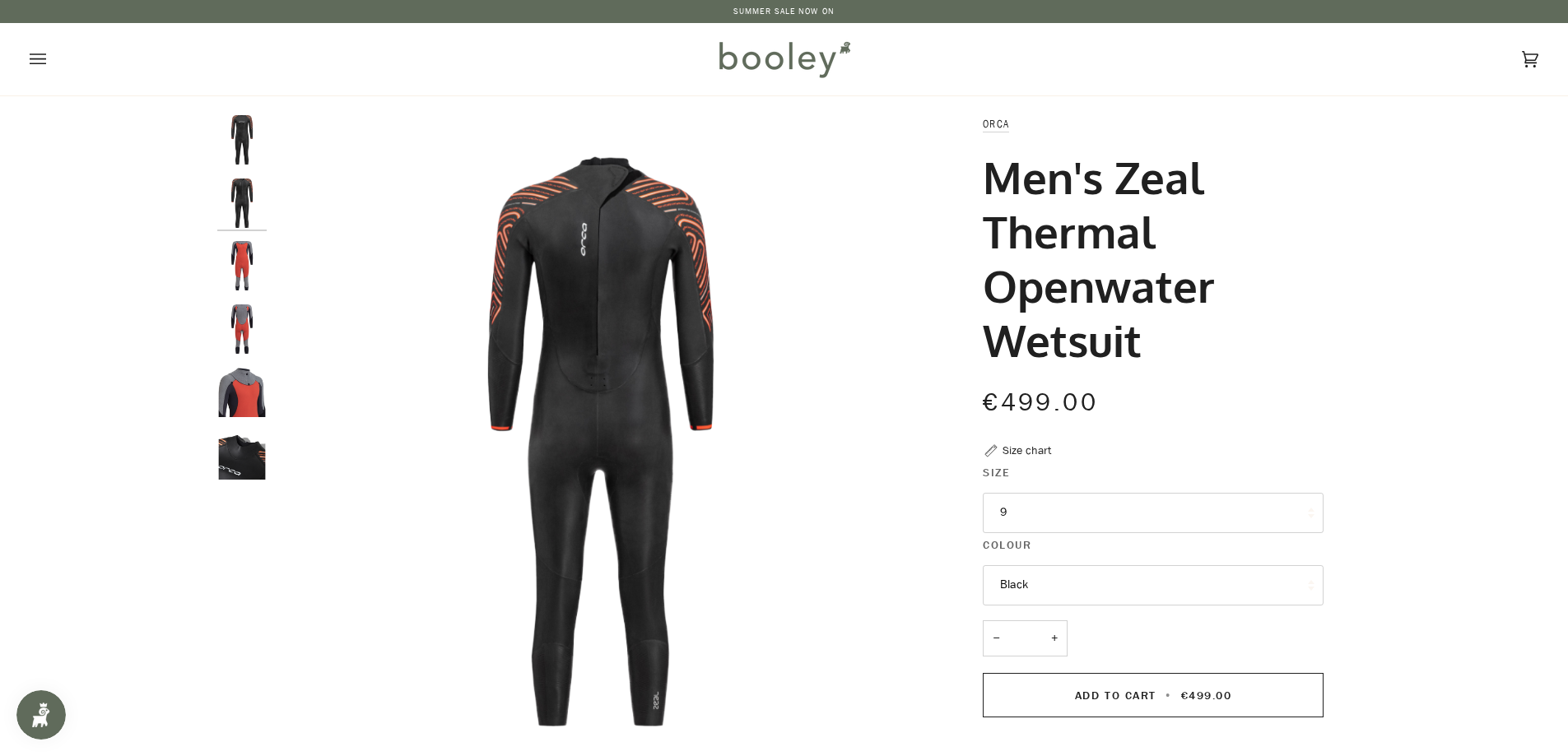
click at [248, 264] on img "Orca Men's Zeal Thermal Openwater Wetsuit Black - Booley Galway" at bounding box center [241, 266] width 50 height 50
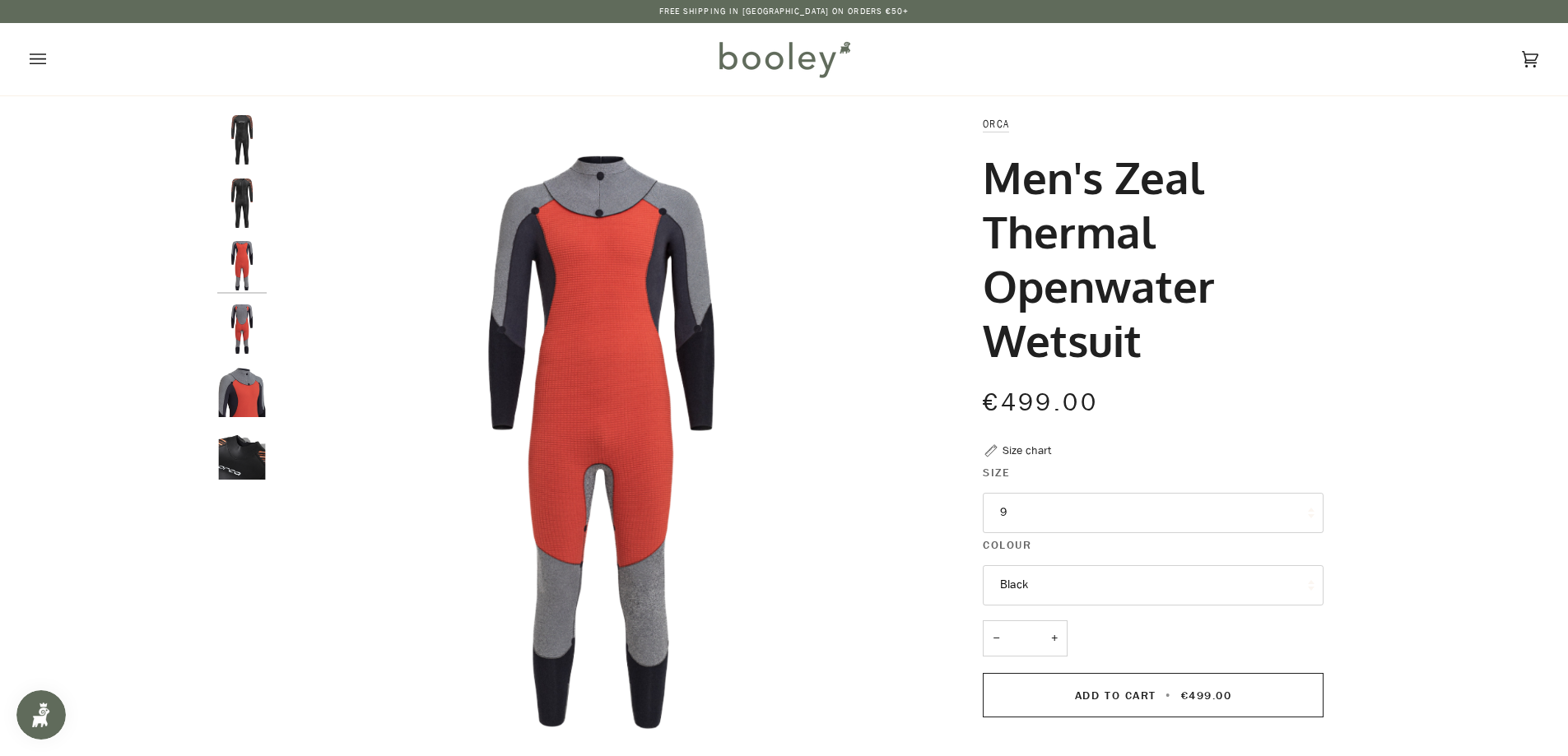
click at [246, 318] on img "Orca Men's Zeal Thermal Openwater Wetsuit Black - Booley Galway" at bounding box center [241, 329] width 50 height 50
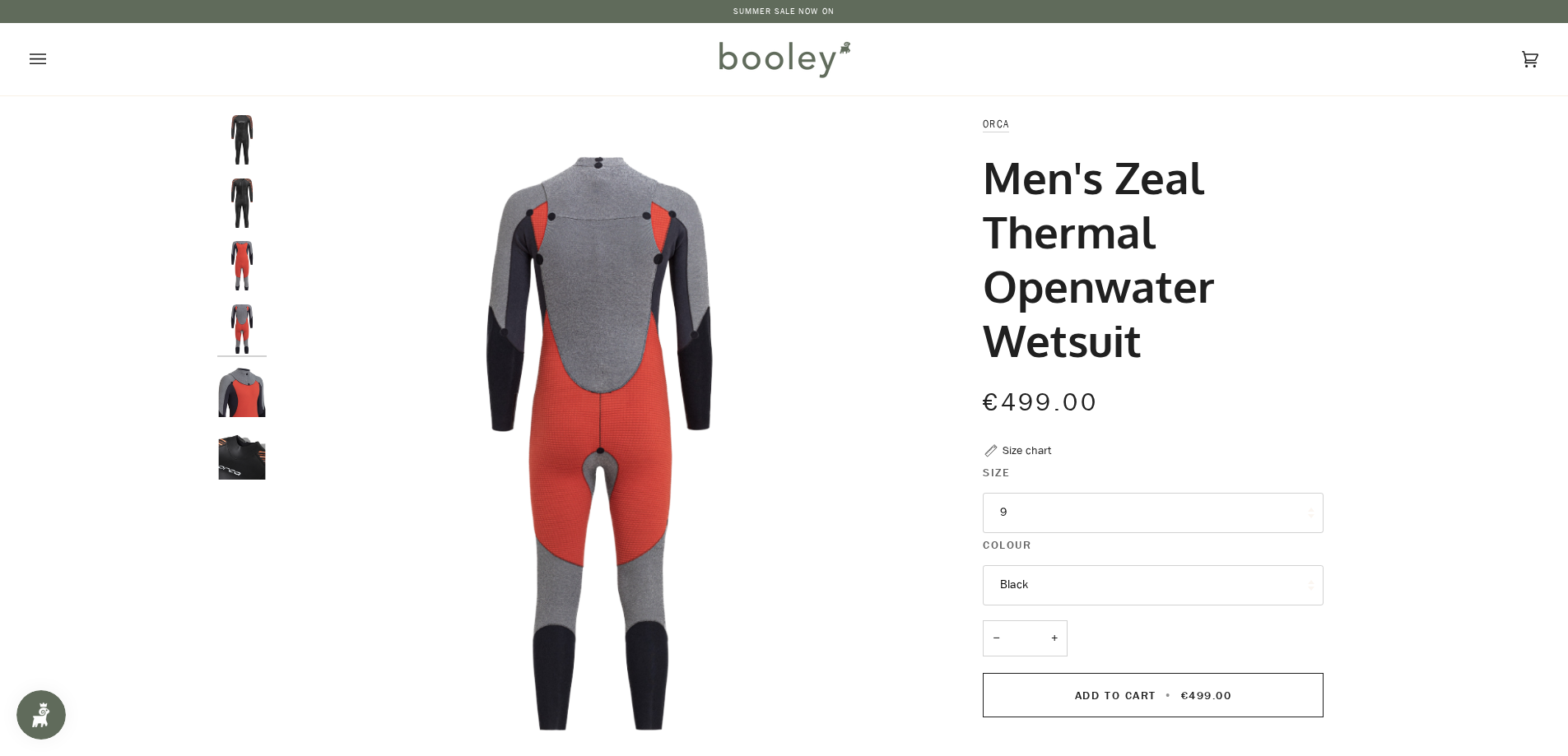
click at [259, 423] on div at bounding box center [245, 304] width 57 height 378
click at [241, 451] on img "Orca Men's Zeal Thermal Openwater Wetsuit Black - Booley Galway" at bounding box center [241, 454] width 50 height 50
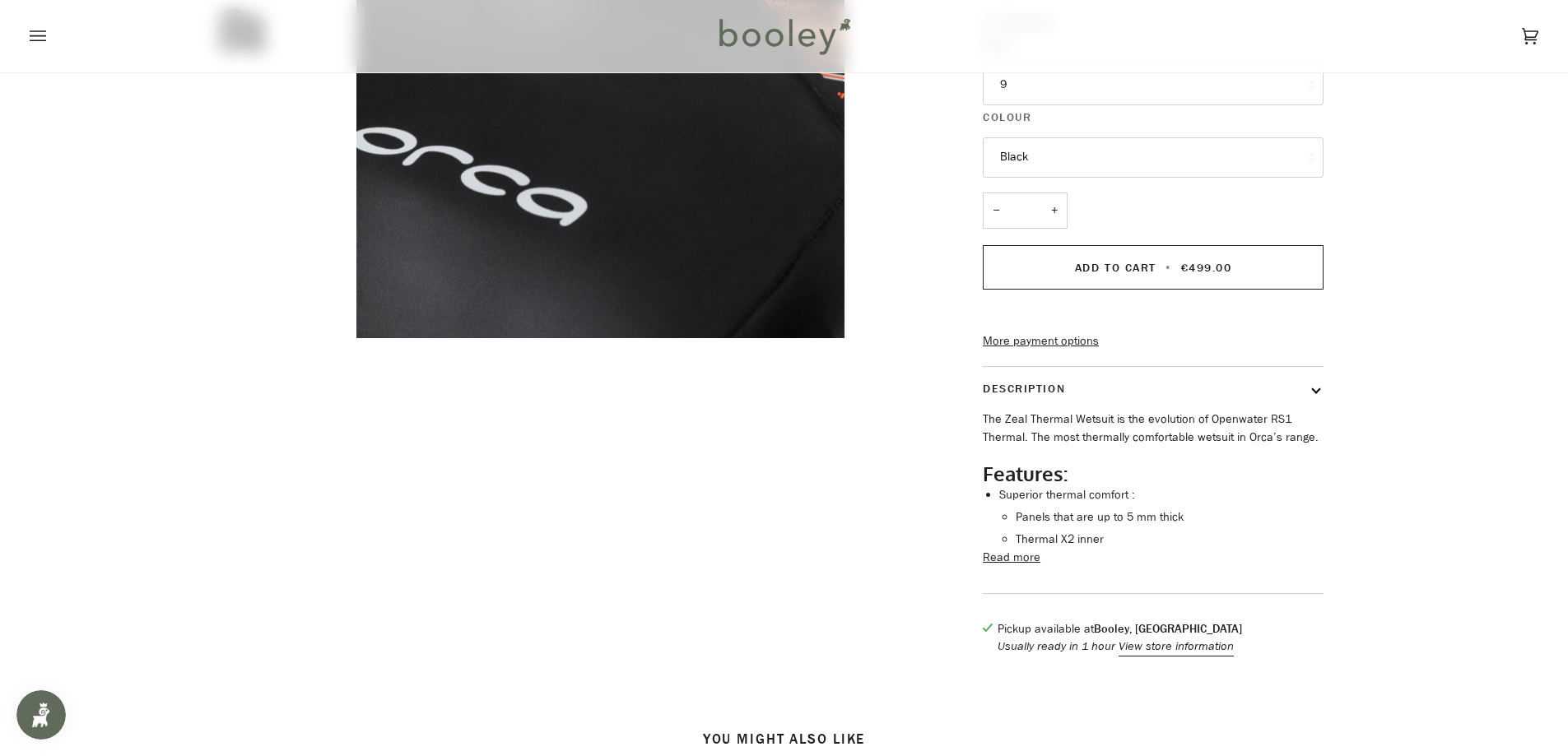
scroll to position [493, 0]
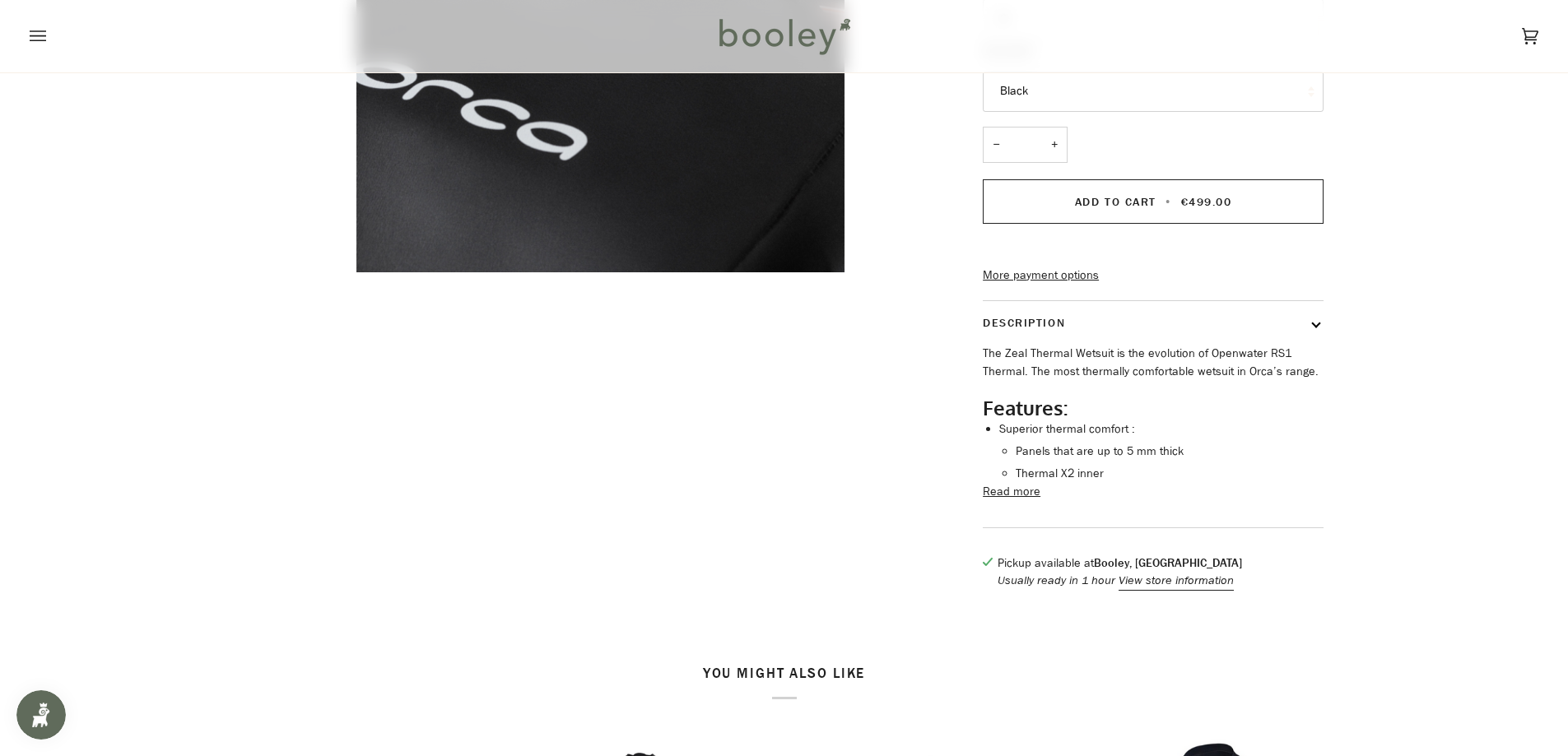
click at [1000, 501] on button "Read more" at bounding box center [1011, 491] width 57 height 18
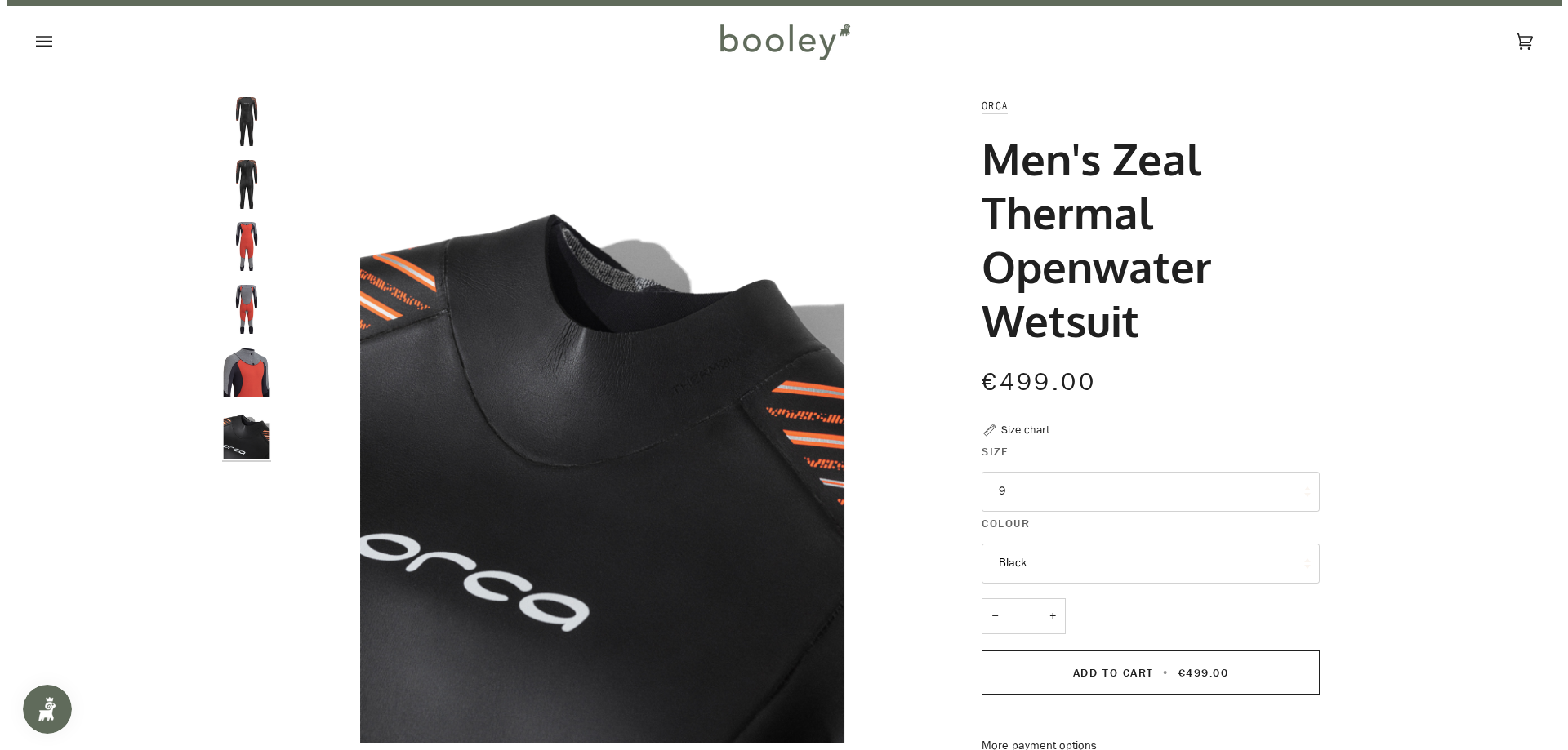
scroll to position [0, 0]
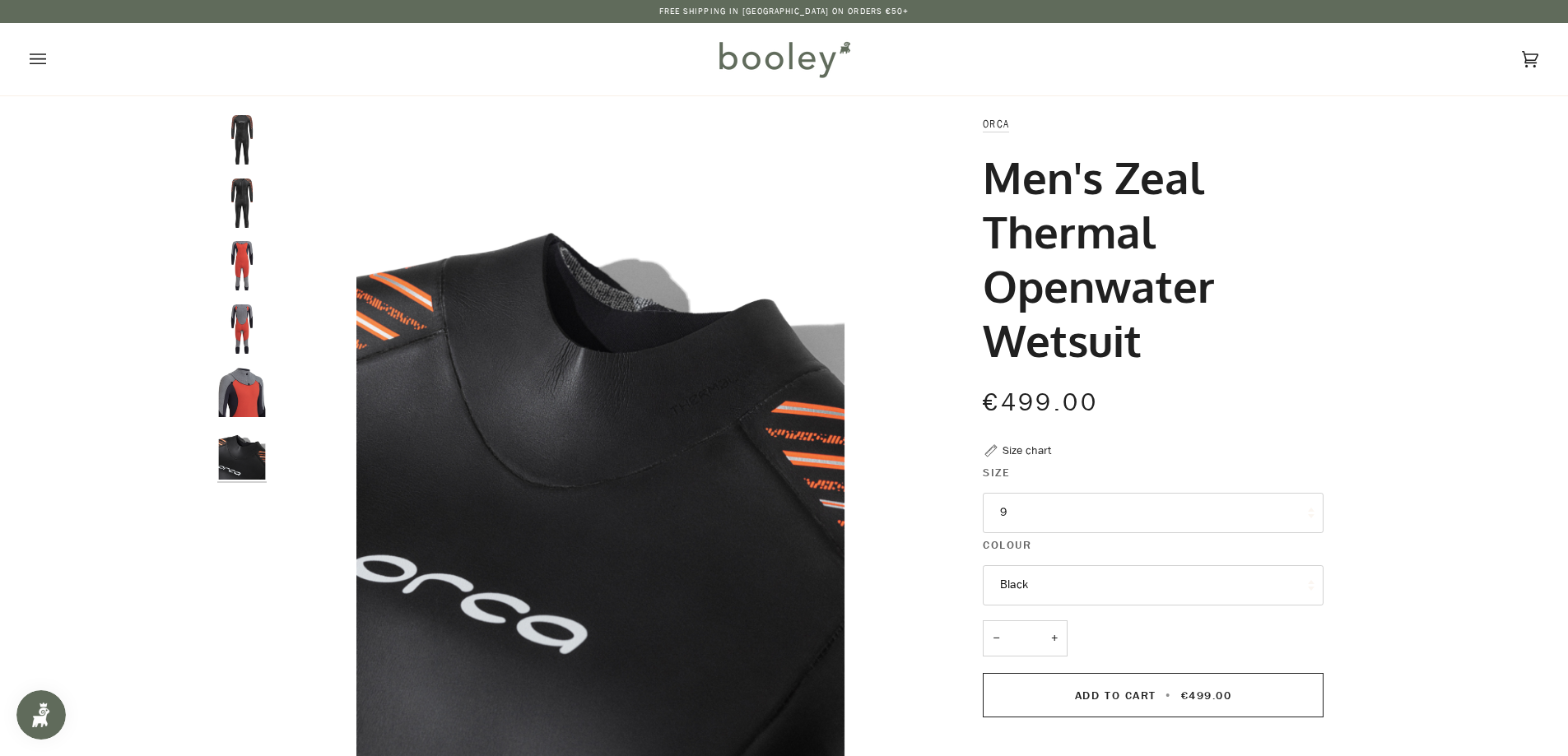
click at [36, 63] on icon "Open menu" at bounding box center [37, 58] width 17 height 11
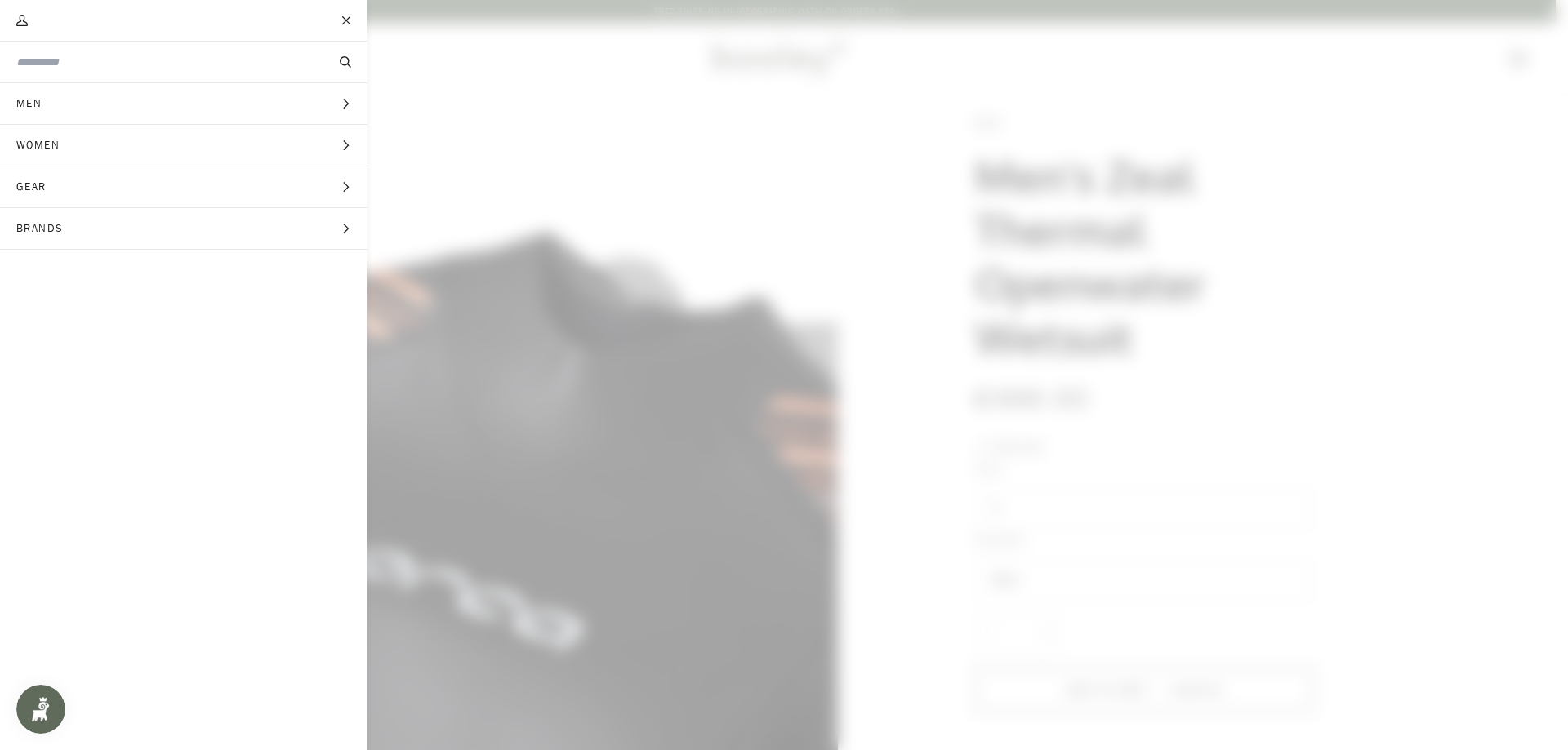
click at [45, 102] on span "Men" at bounding box center [35, 103] width 70 height 41
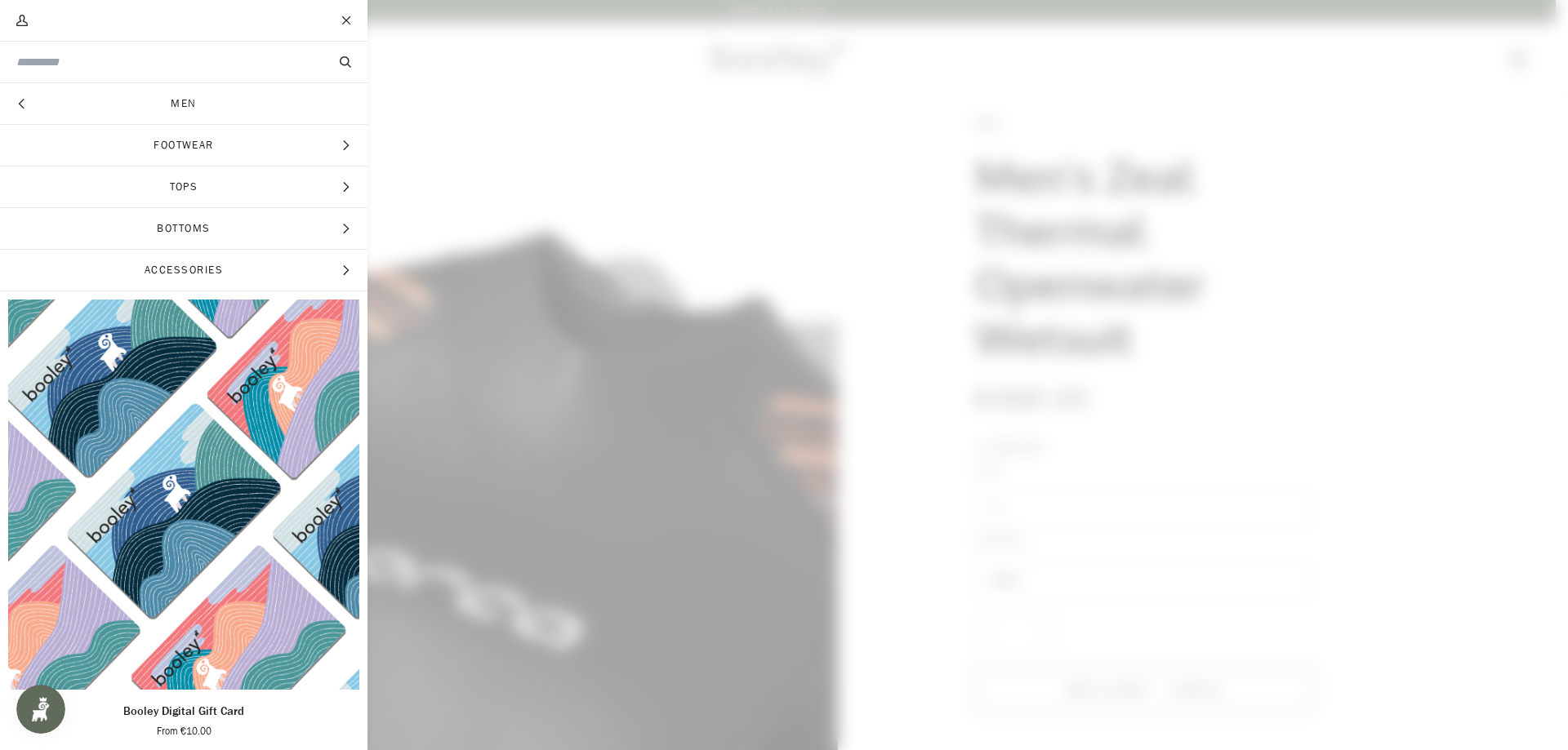
click at [172, 182] on span "Tops" at bounding box center [183, 187] width 368 height 41
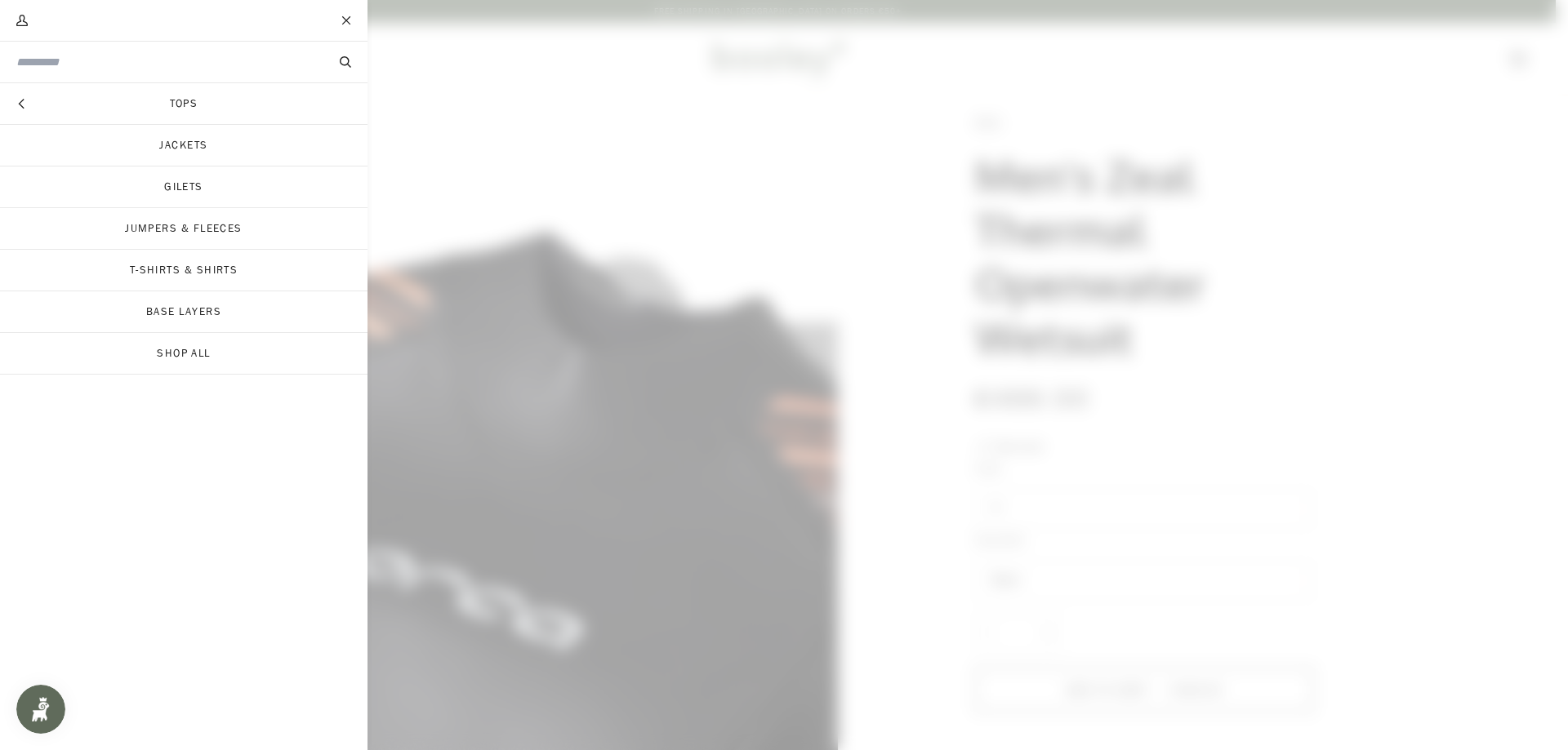
click at [204, 224] on link "Jumpers & Fleeces" at bounding box center [183, 229] width 368 height 41
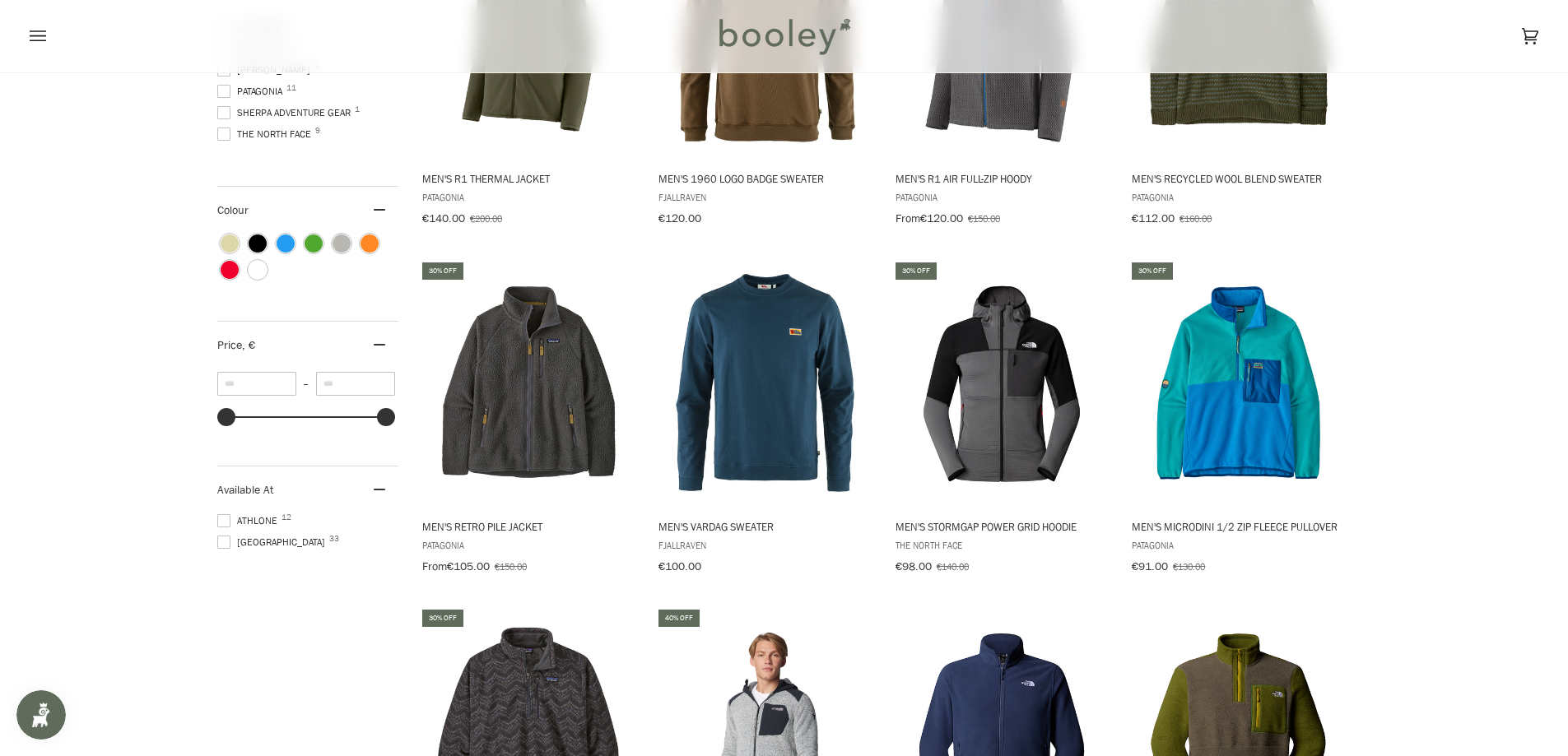
scroll to position [565, 0]
